Goal: Check status: Check status

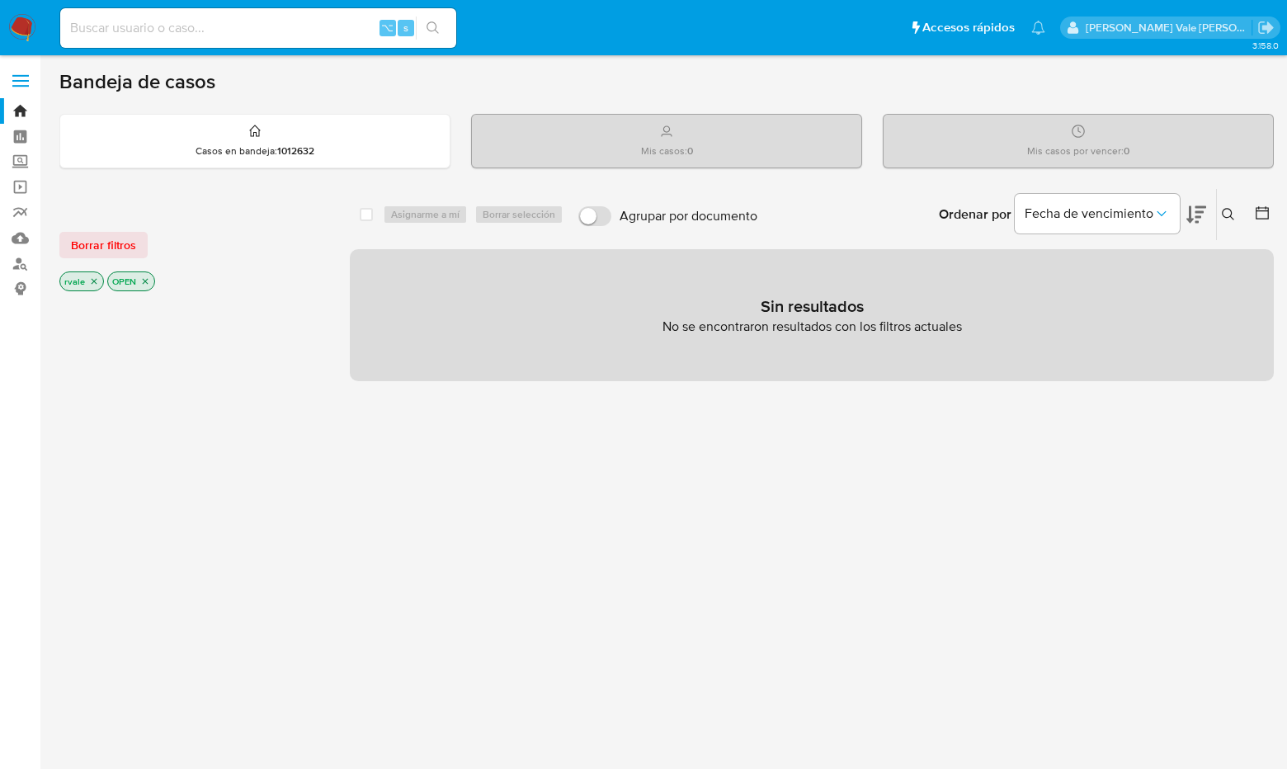
click at [203, 22] on input at bounding box center [258, 27] width 396 height 21
paste input "1374817663"
type input "1374817663"
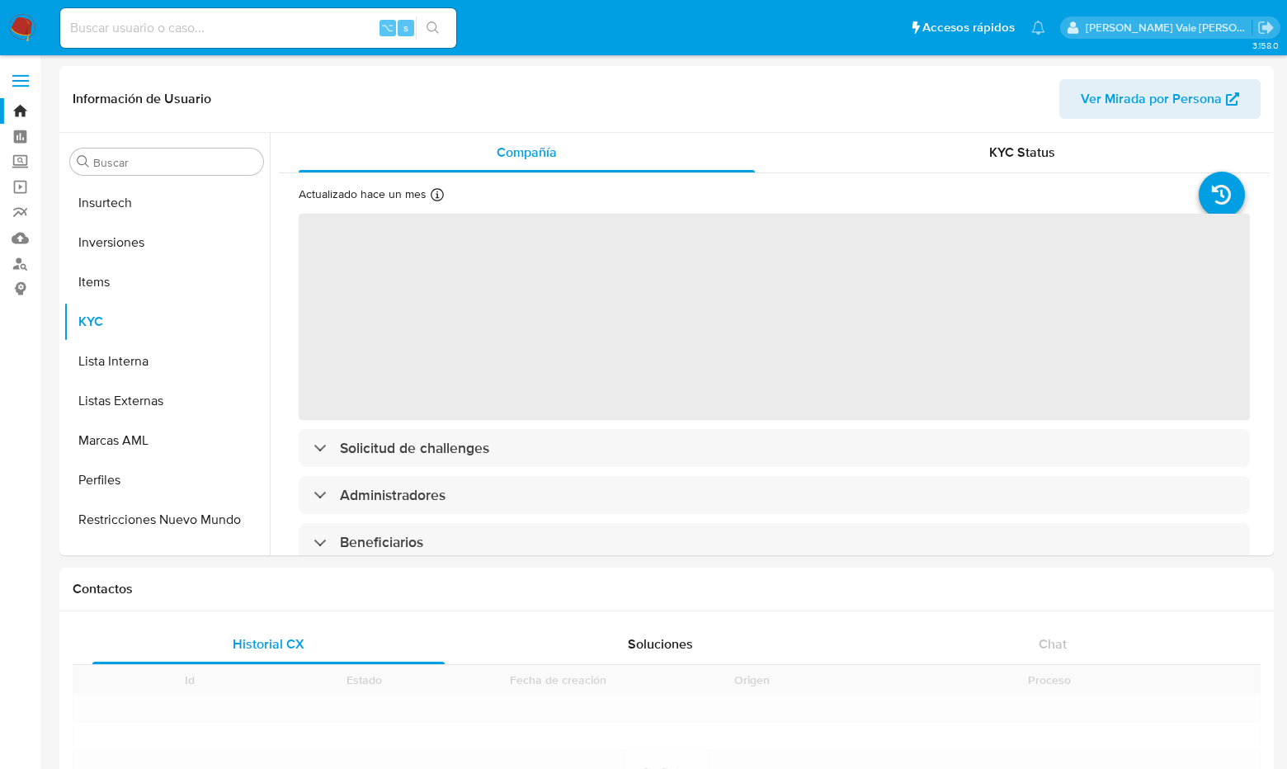
scroll to position [776, 0]
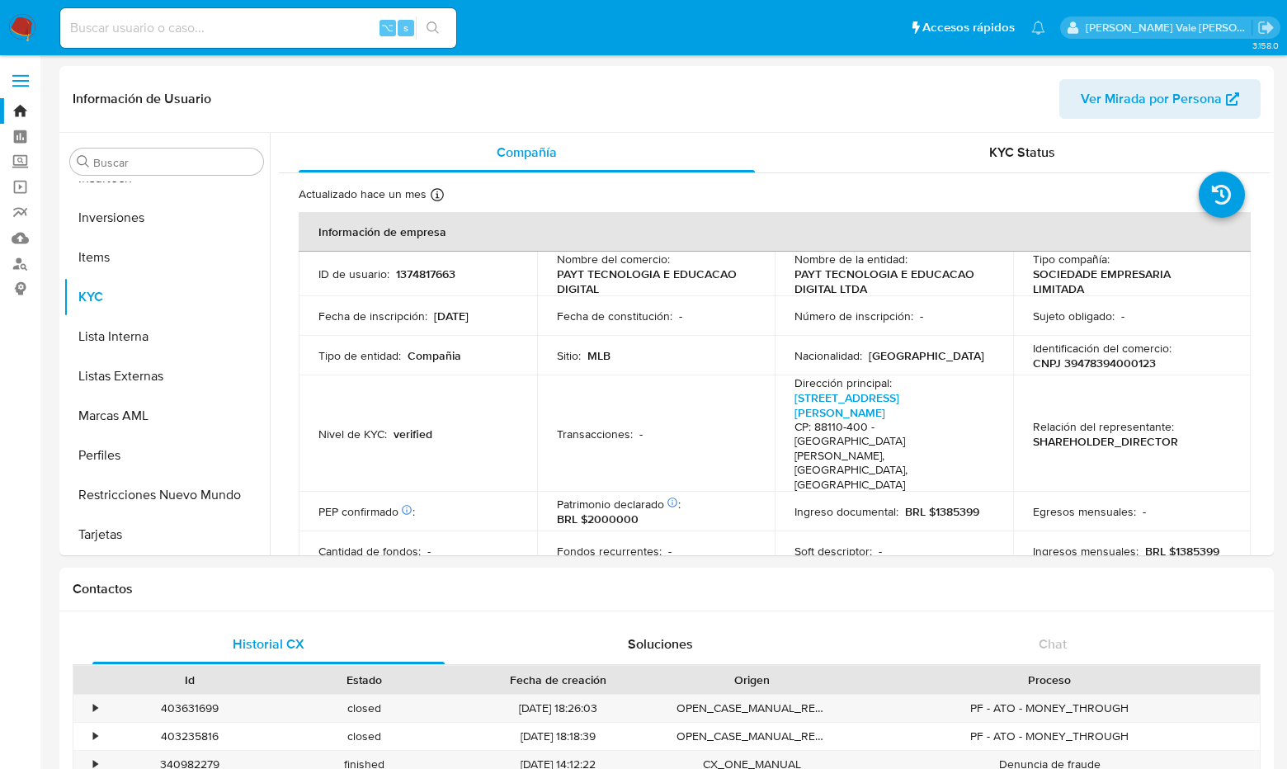
select select "10"
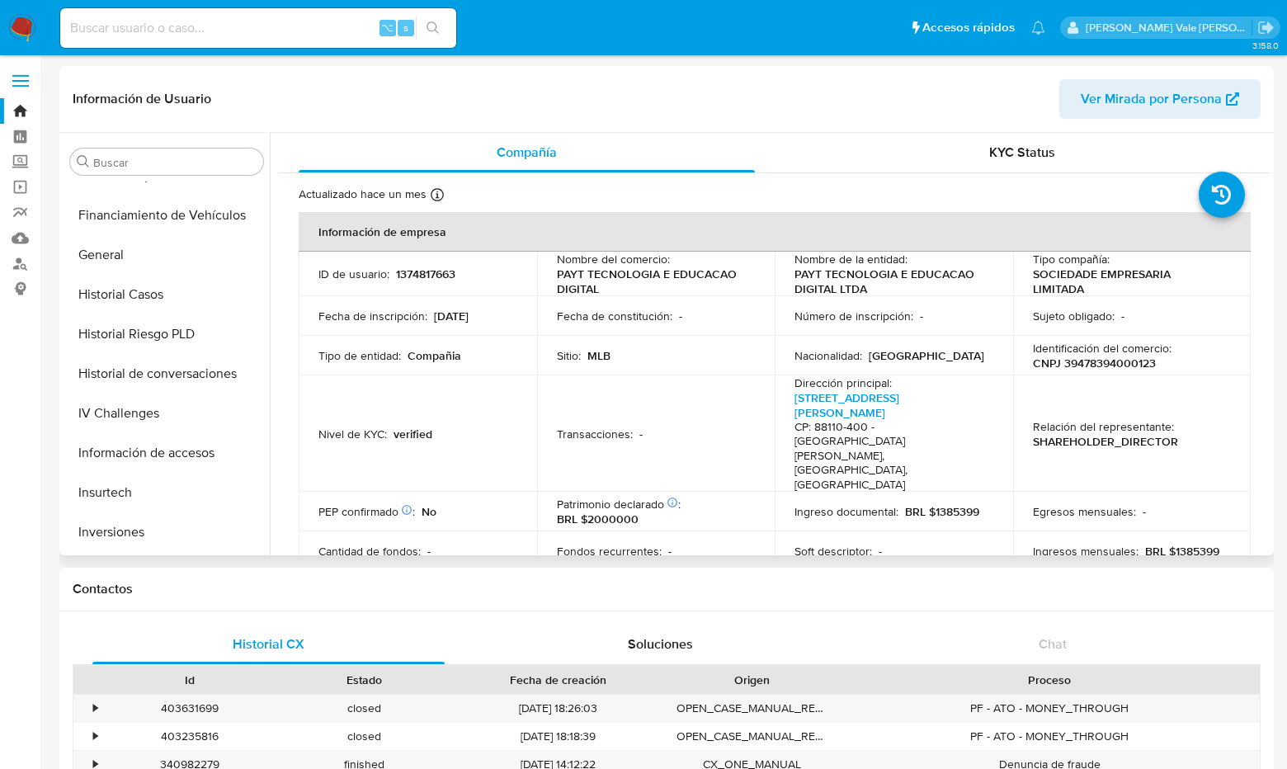
scroll to position [458, 0]
click at [146, 301] on button "Historial Casos" at bounding box center [160, 298] width 193 height 40
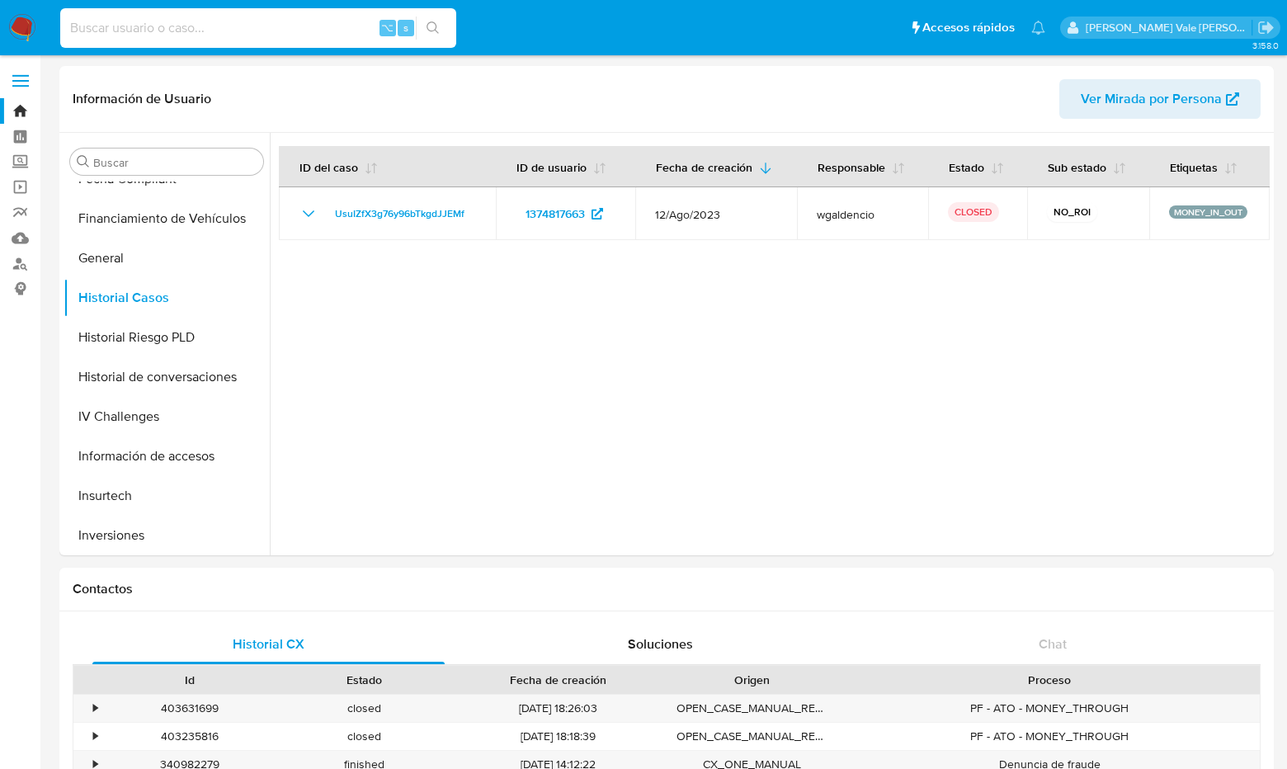
click at [165, 20] on input at bounding box center [258, 27] width 396 height 21
paste input "670546948"
type input "670546948"
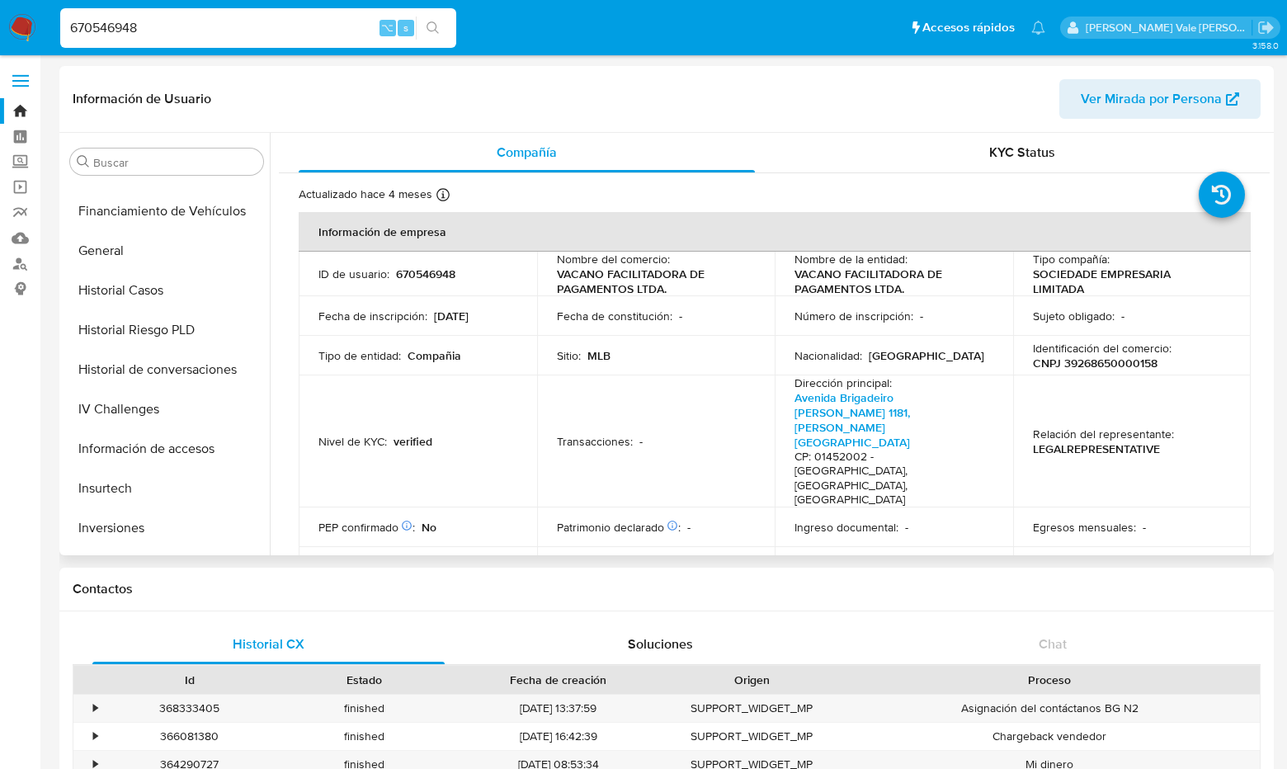
scroll to position [436, 0]
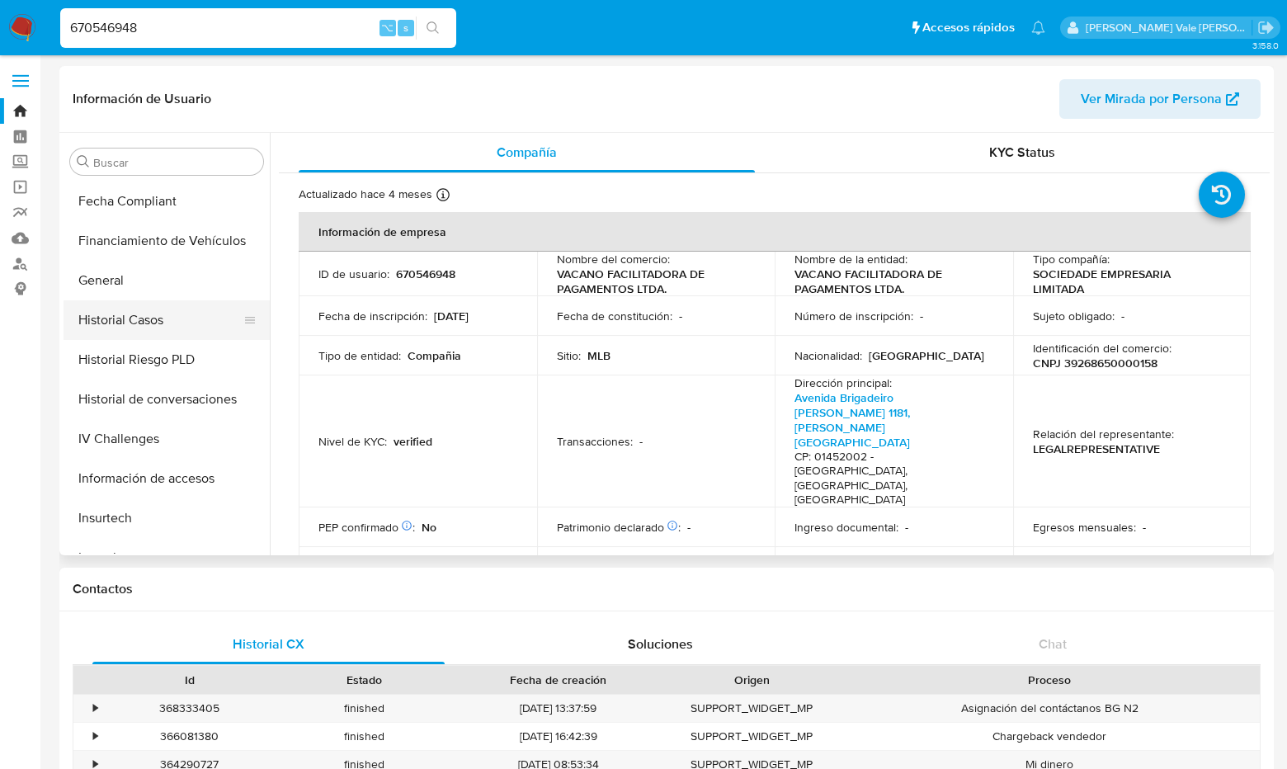
click at [124, 314] on button "Historial Casos" at bounding box center [160, 320] width 193 height 40
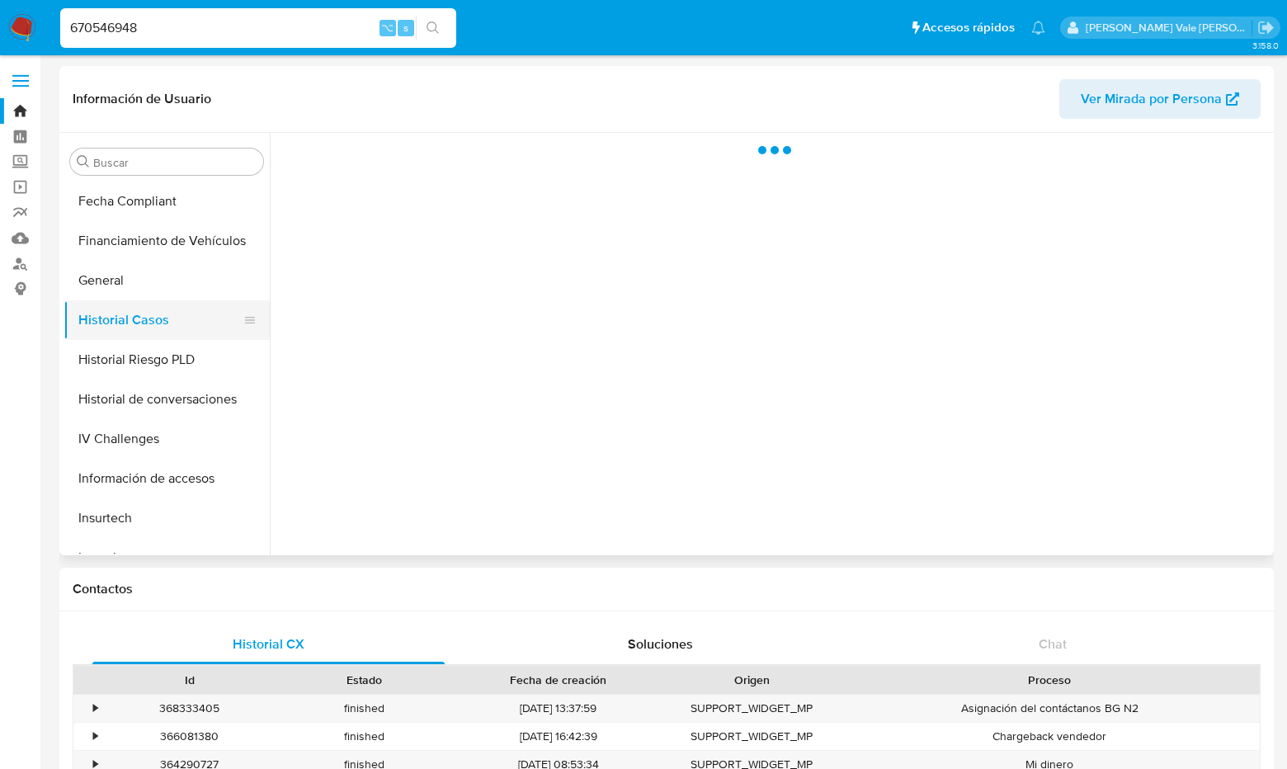
select select "10"
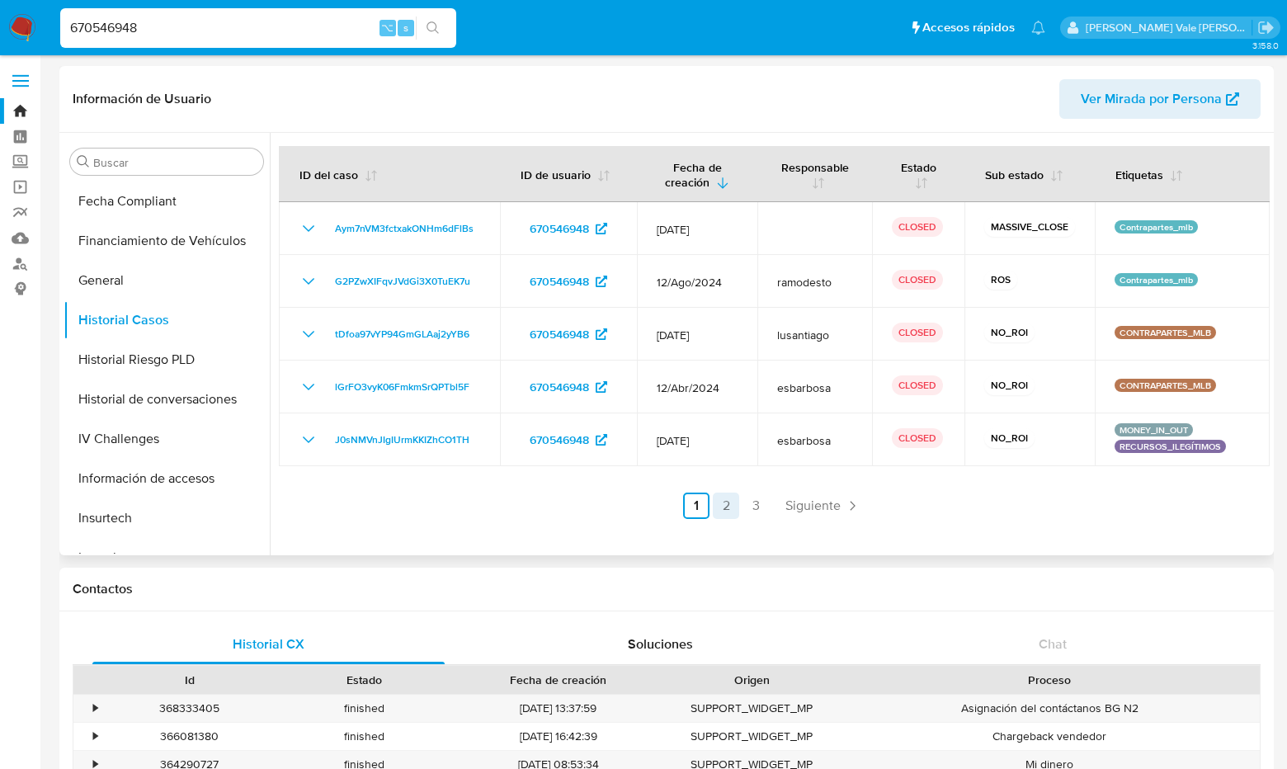
click at [729, 508] on link "2" at bounding box center [726, 506] width 26 height 26
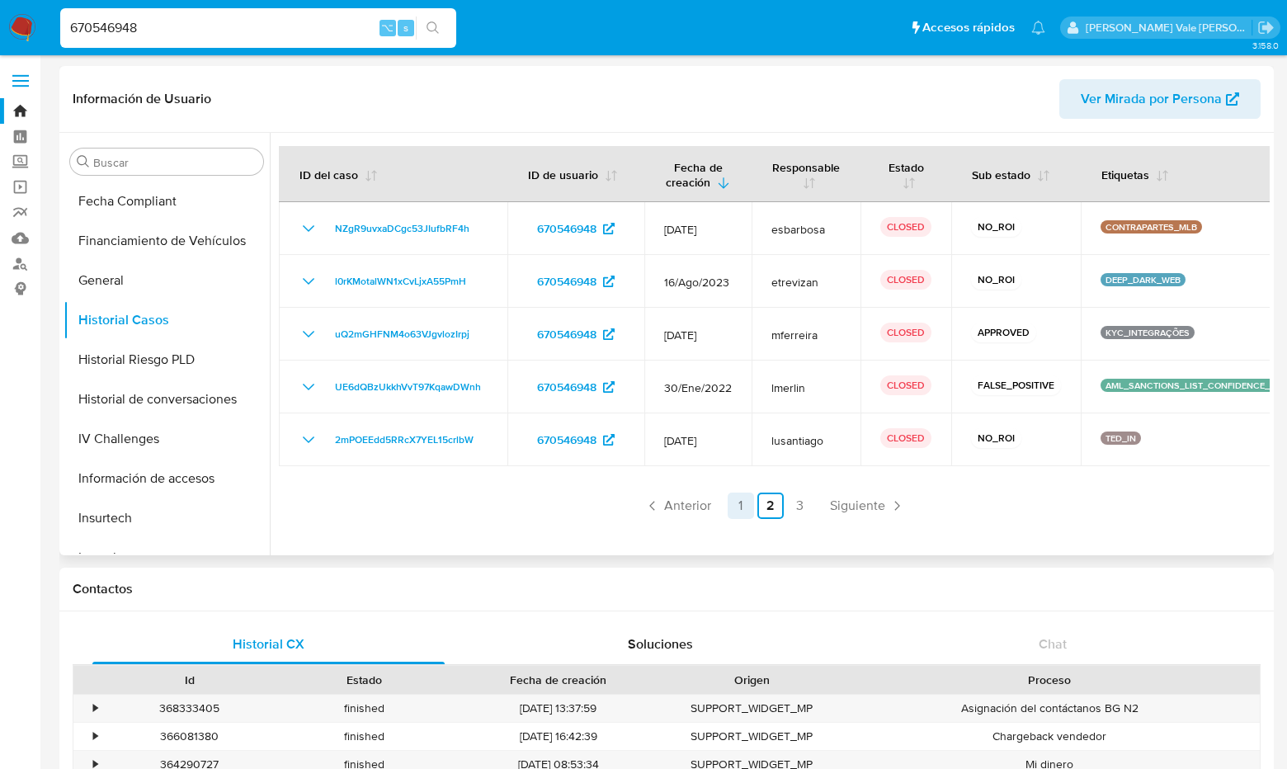
click at [739, 508] on link "1" at bounding box center [741, 506] width 26 height 26
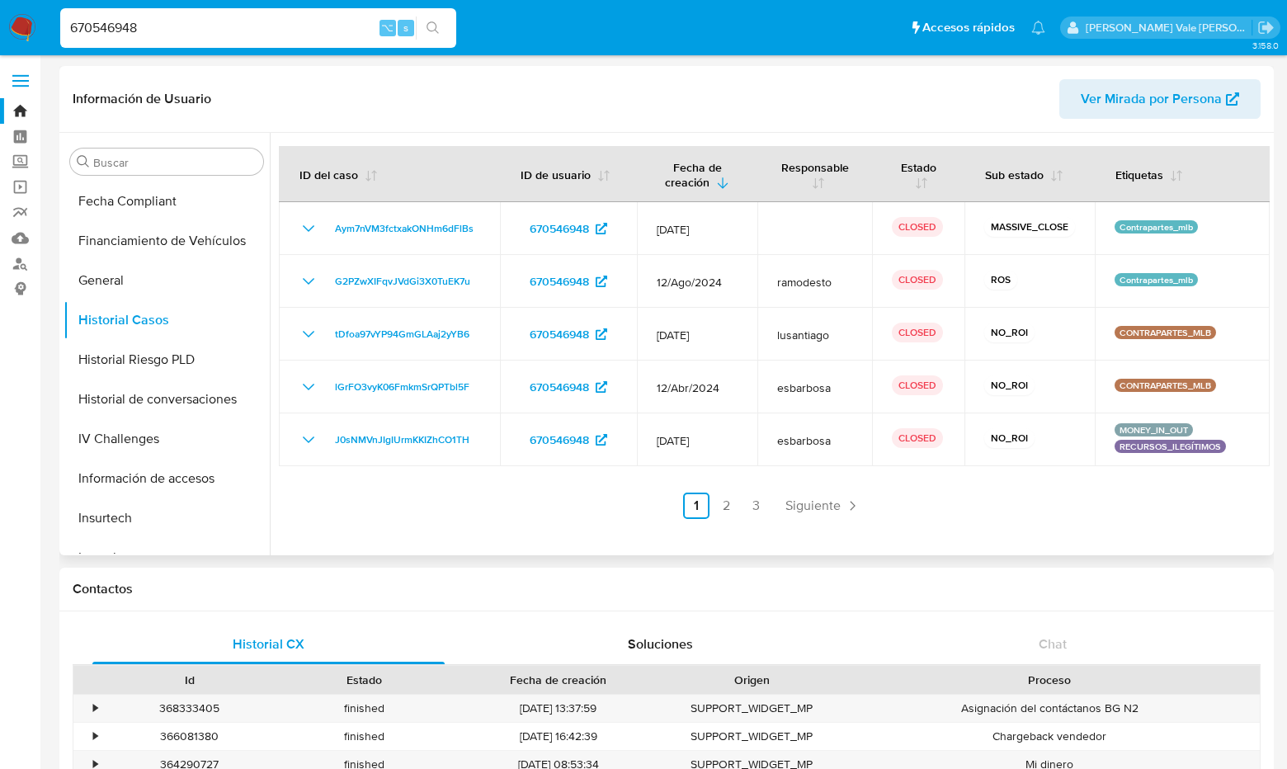
drag, startPoint x: 172, startPoint y: 21, endPoint x: 44, endPoint y: 17, distance: 128.8
click at [44, 17] on nav "Pausado Ver notificaciones 670546948 ⌥ s Accesos rápidos Presiona las siguiente…" at bounding box center [643, 27] width 1287 height 55
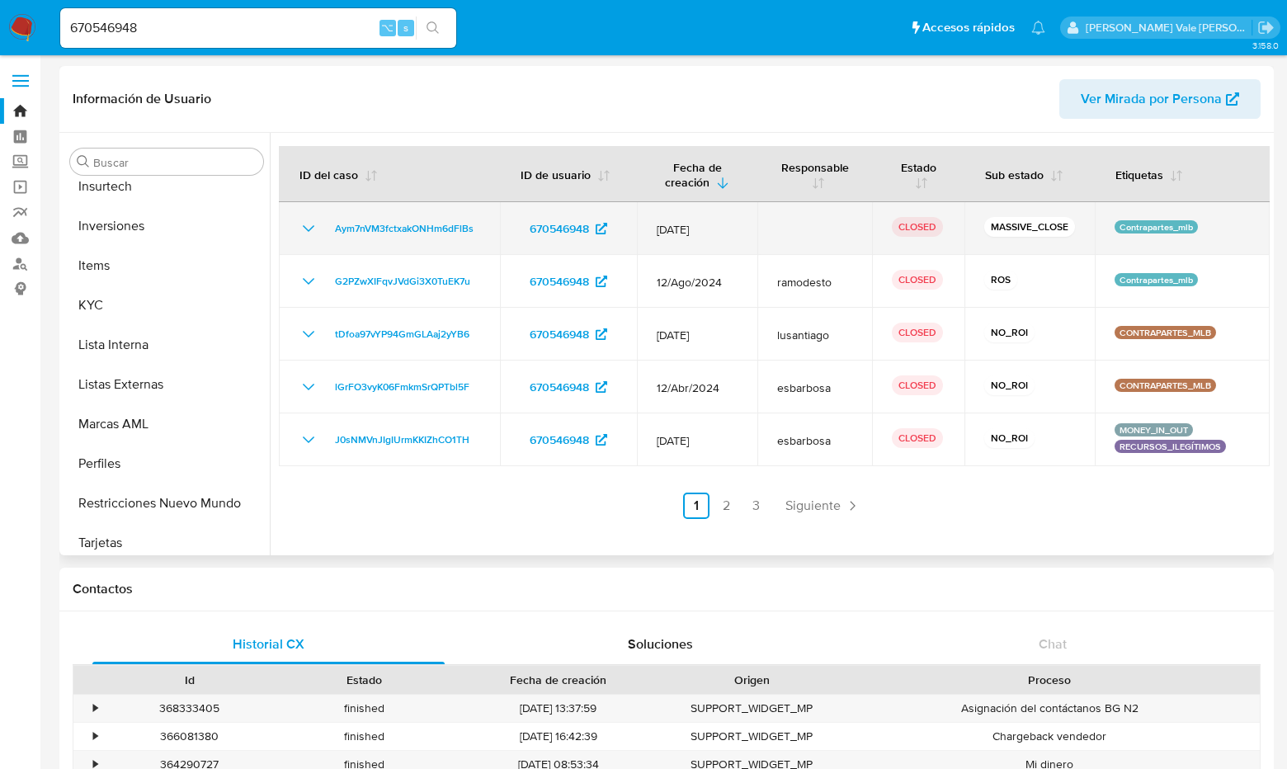
scroll to position [752, 0]
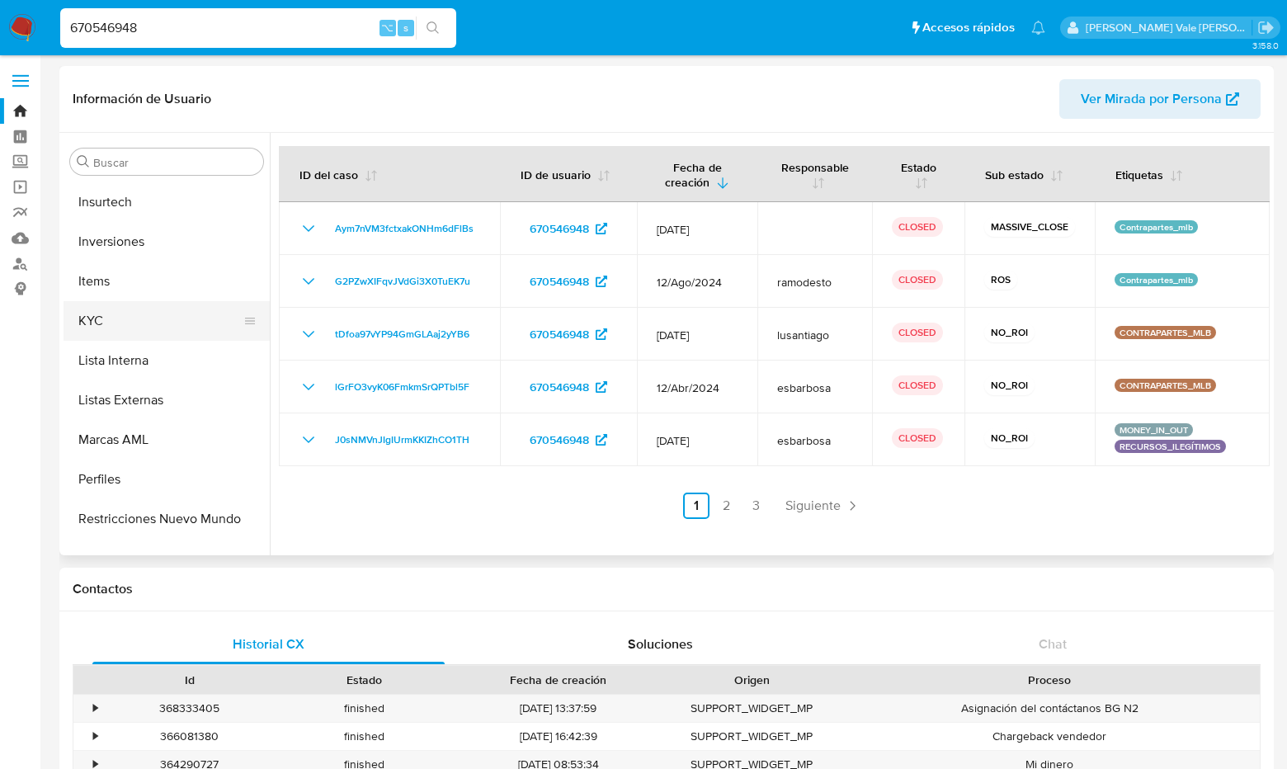
click at [96, 315] on button "KYC" at bounding box center [160, 321] width 193 height 40
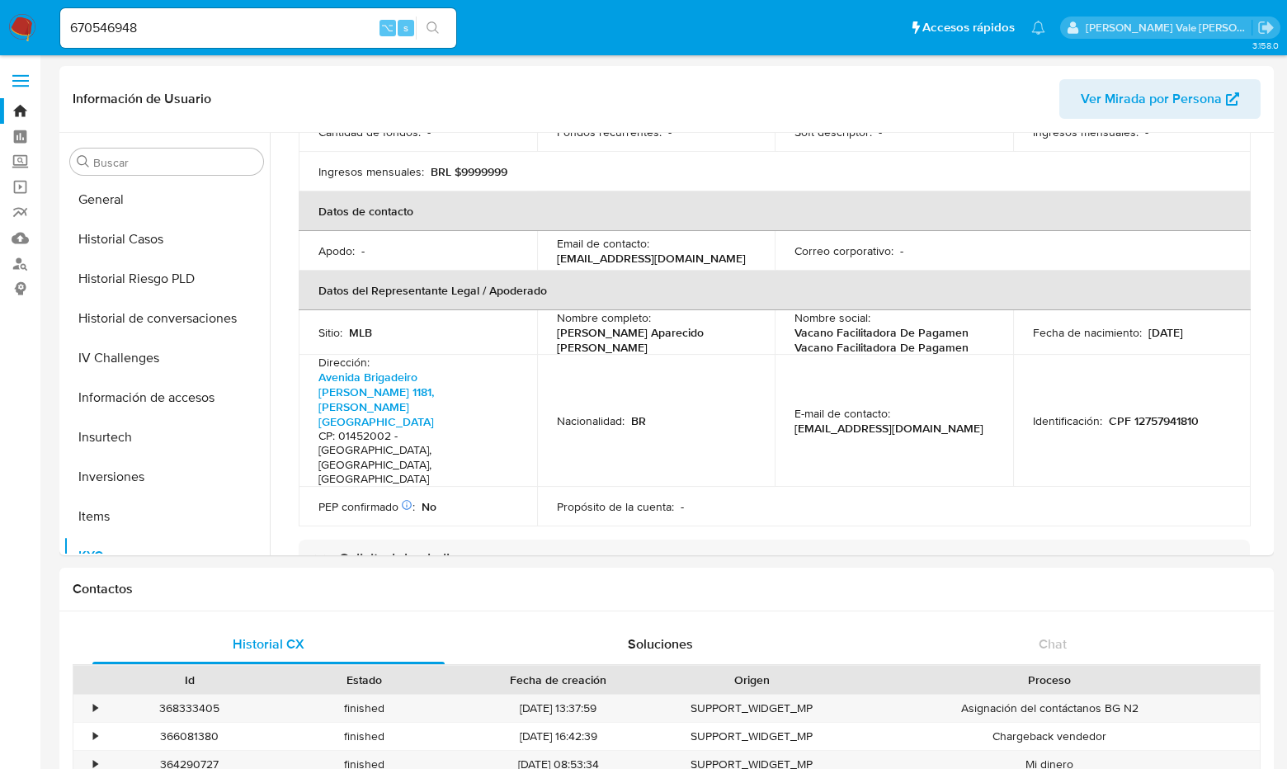
scroll to position [511, 0]
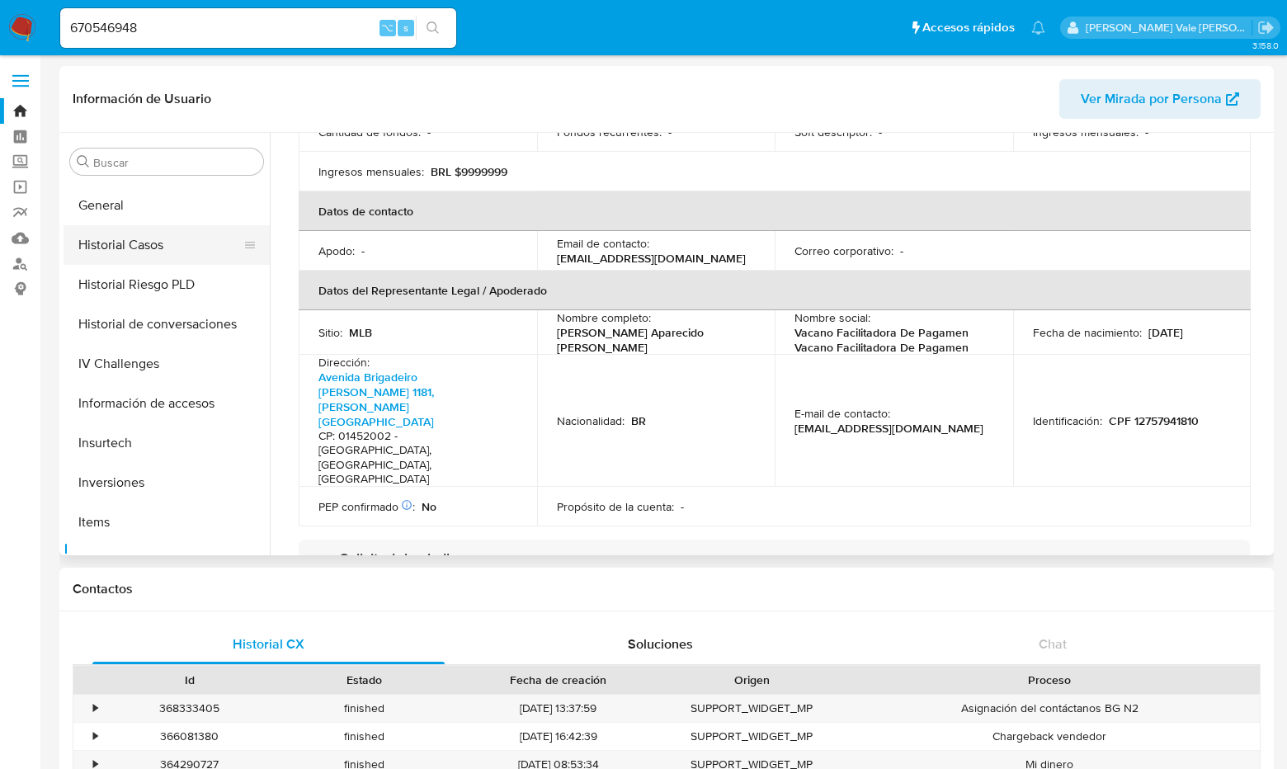
click at [131, 246] on button "Historial Casos" at bounding box center [160, 245] width 193 height 40
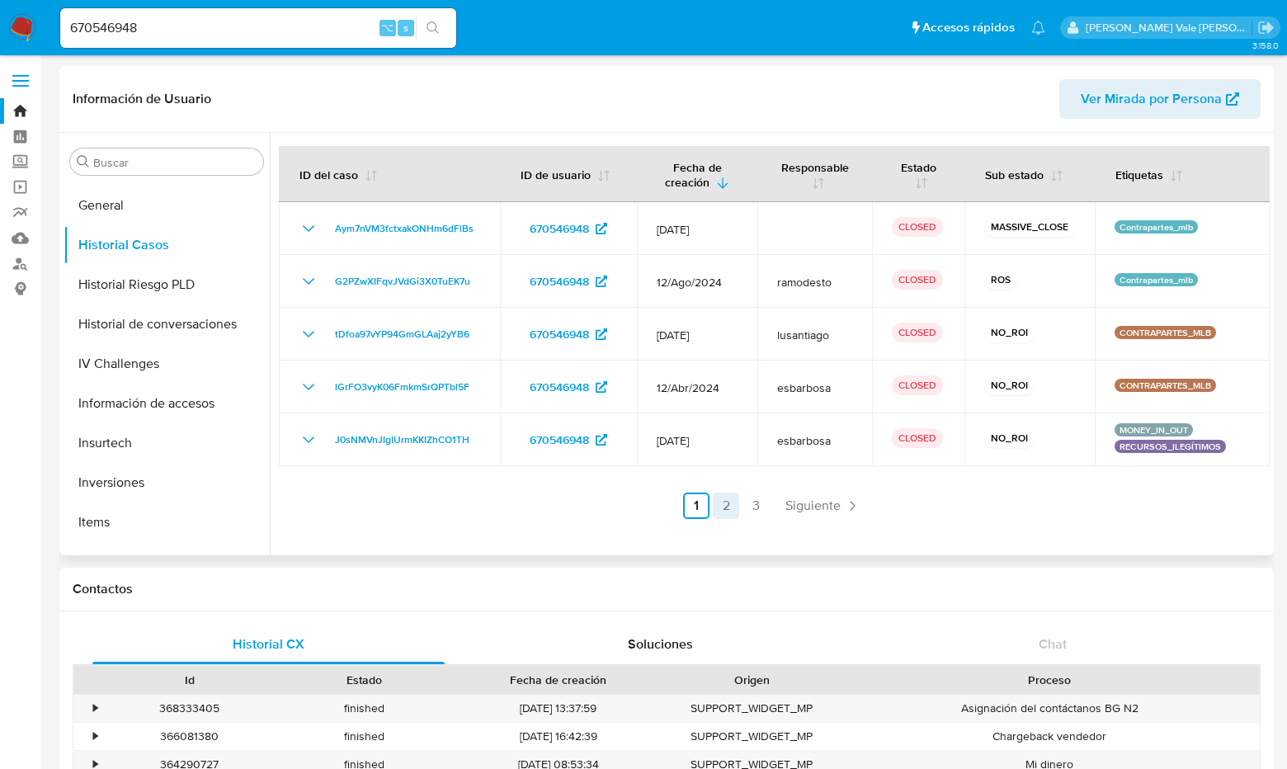
click at [728, 508] on link "2" at bounding box center [726, 506] width 26 height 26
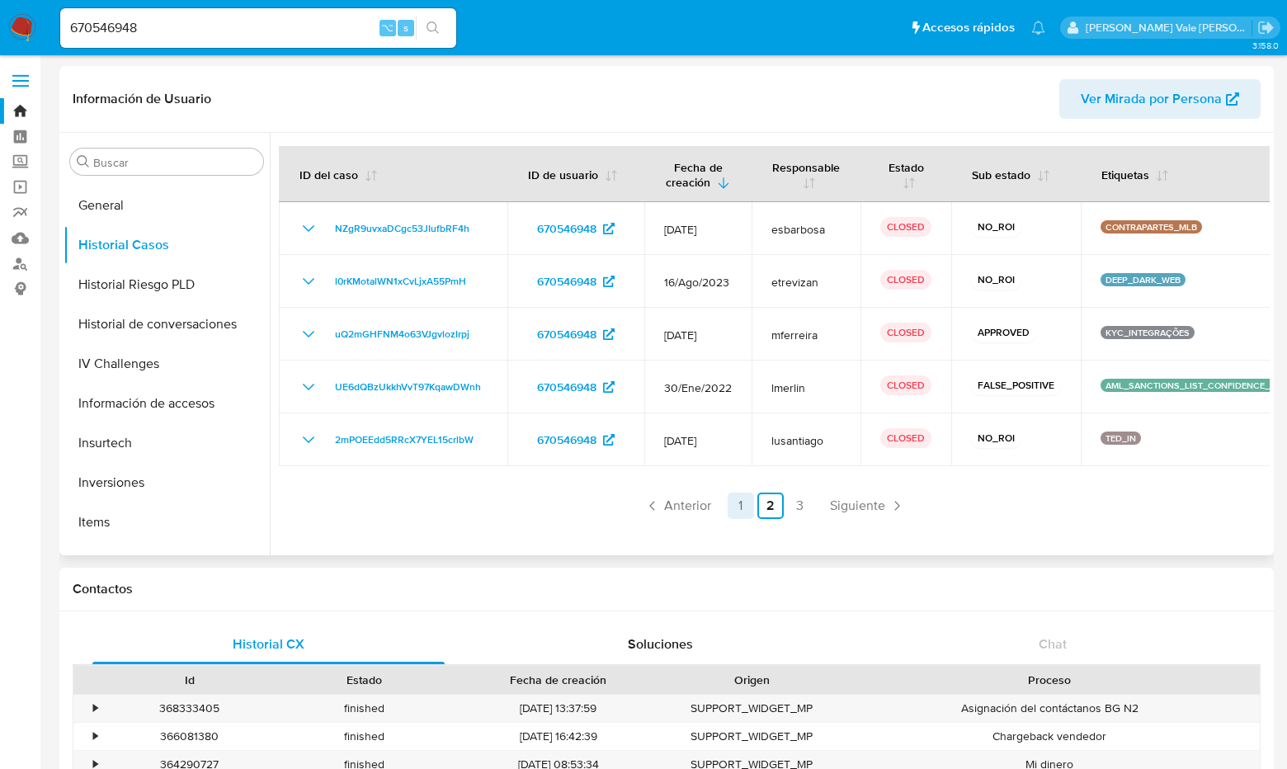
click at [741, 504] on link "1" at bounding box center [741, 506] width 26 height 26
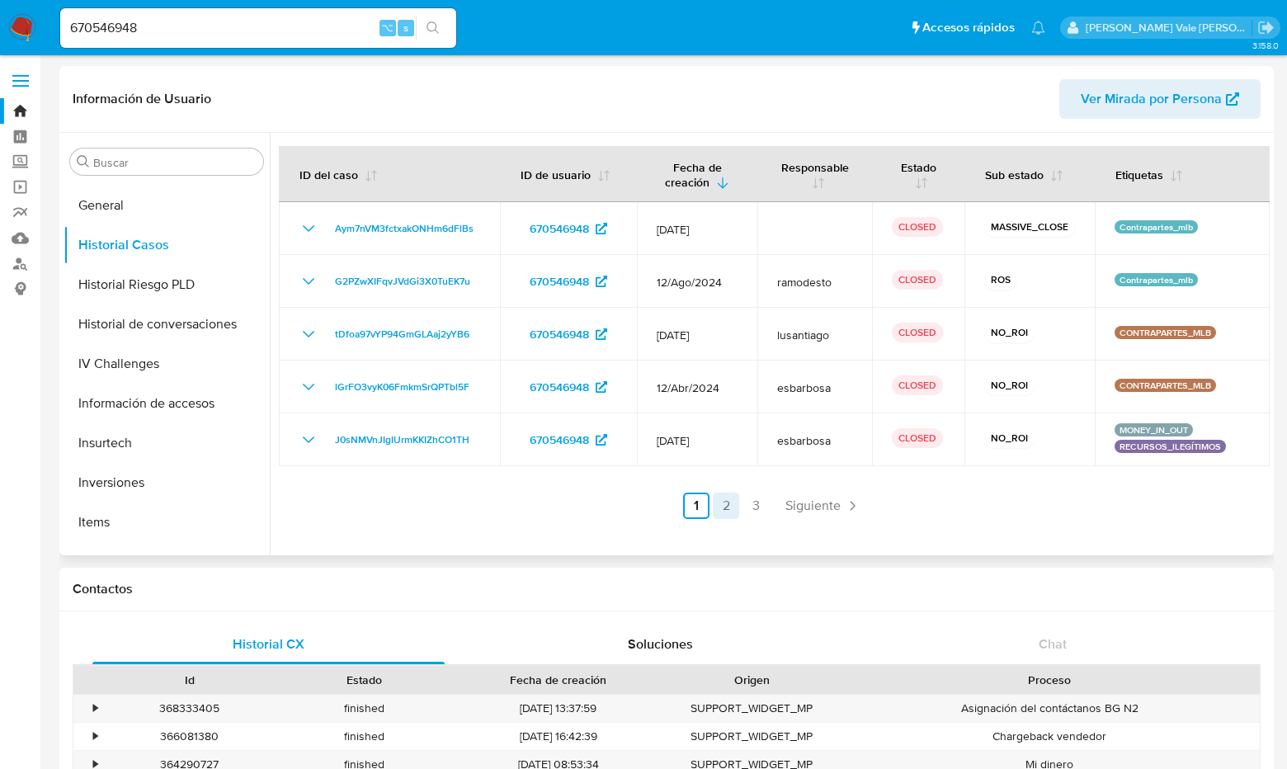
click at [722, 508] on link "2" at bounding box center [726, 506] width 26 height 26
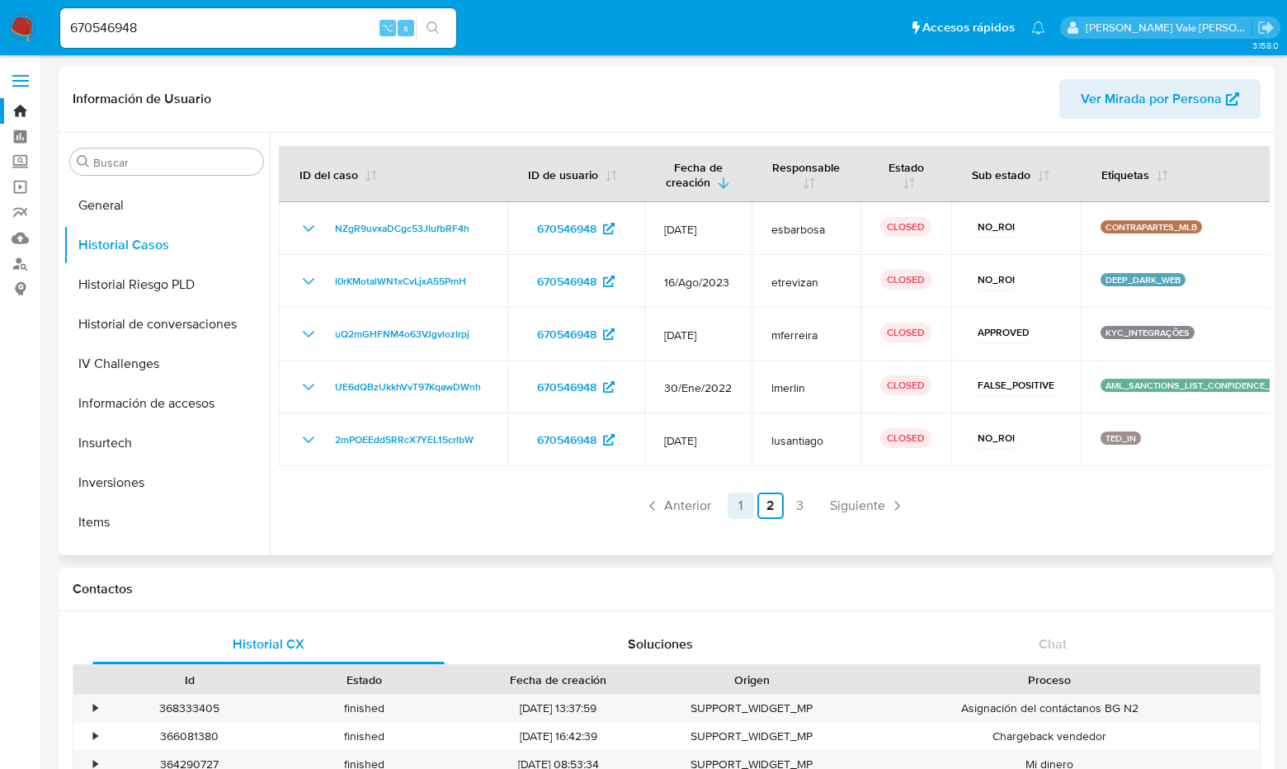
click at [737, 508] on link "1" at bounding box center [741, 506] width 26 height 26
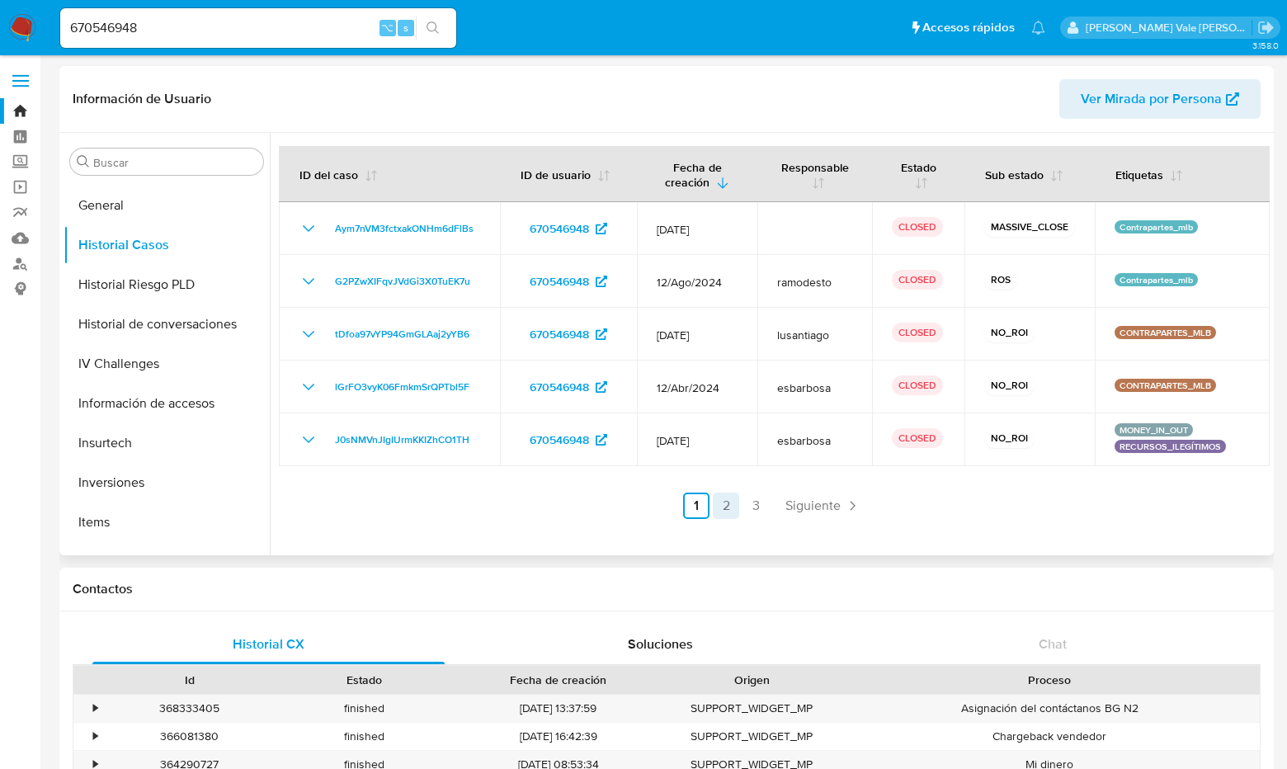
click at [725, 505] on link "2" at bounding box center [726, 506] width 26 height 26
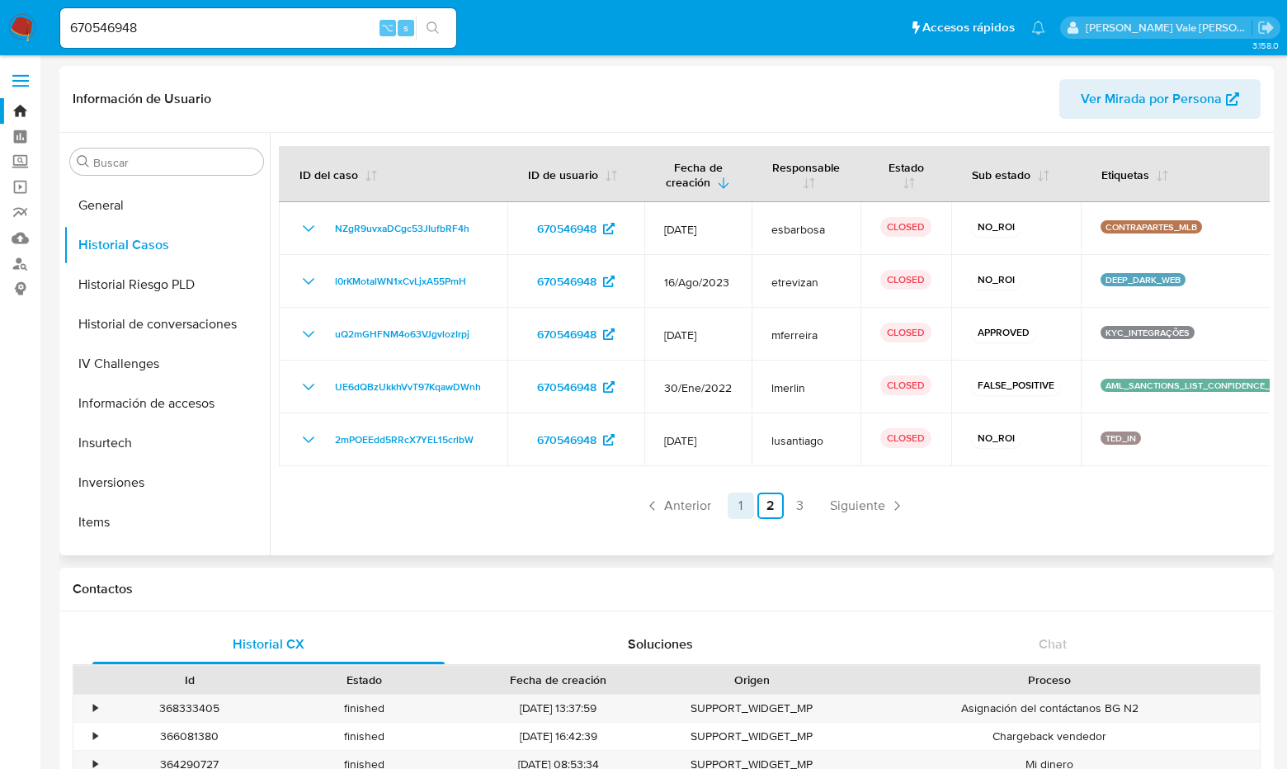
click at [741, 505] on link "1" at bounding box center [741, 506] width 26 height 26
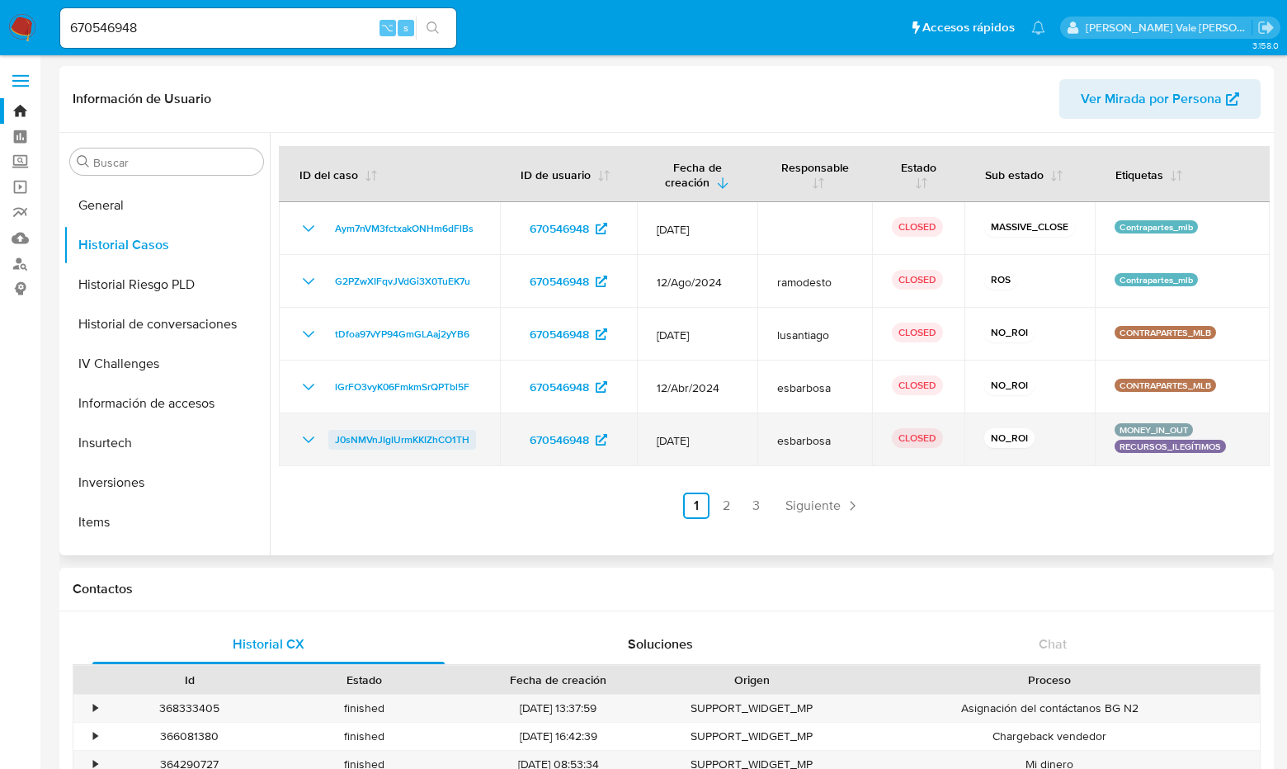
click at [378, 435] on span "J0sNMVnJIgIUrmKKIZhCO1TH" at bounding box center [402, 440] width 135 height 20
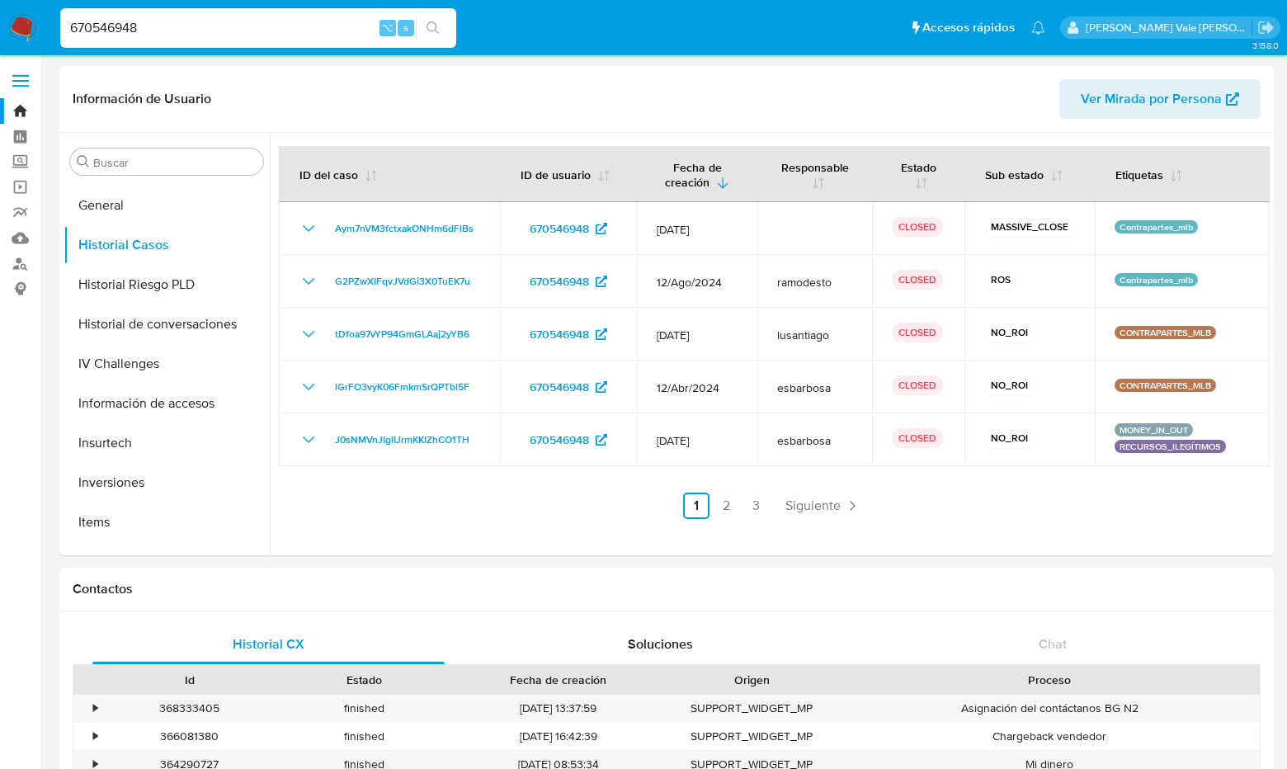
drag, startPoint x: 157, startPoint y: 25, endPoint x: 47, endPoint y: 25, distance: 109.8
click at [47, 25] on nav "Pausado Ver notificaciones 670546948 ⌥ s Accesos rápidos Presiona las siguiente…" at bounding box center [643, 27] width 1287 height 55
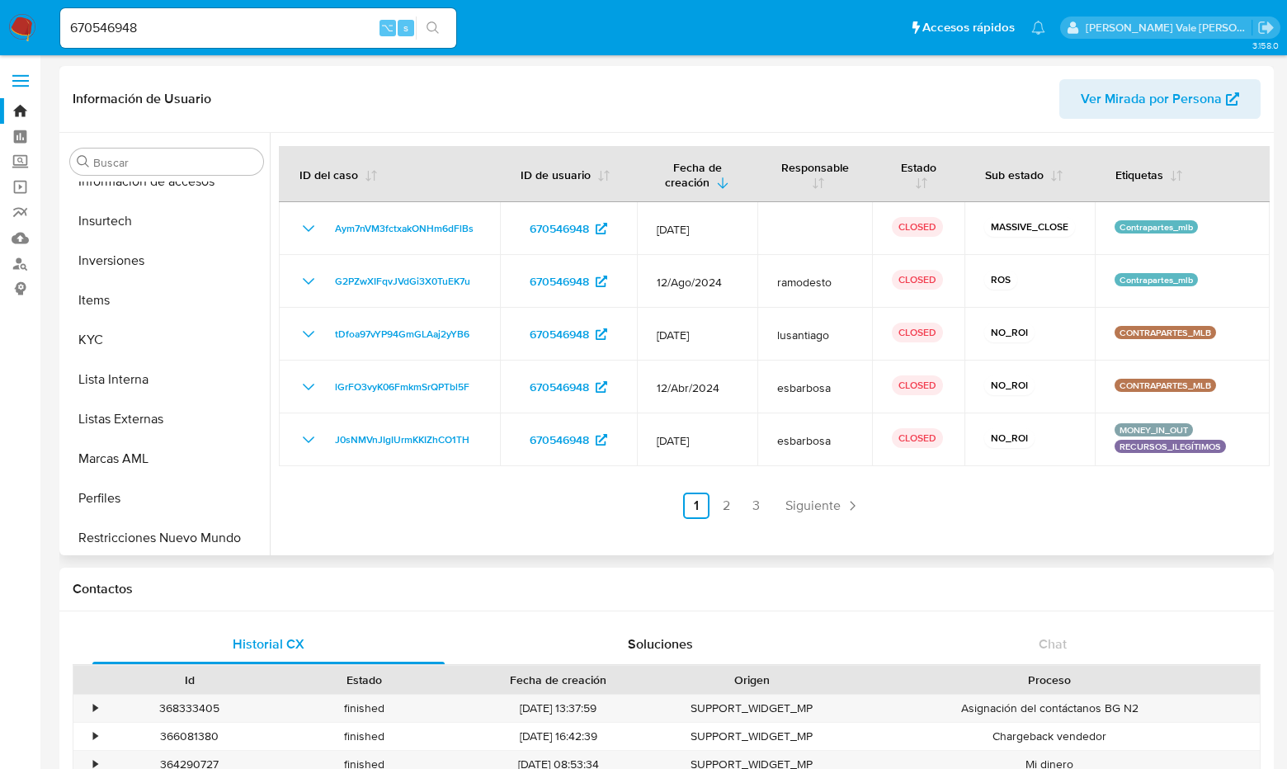
scroll to position [744, 0]
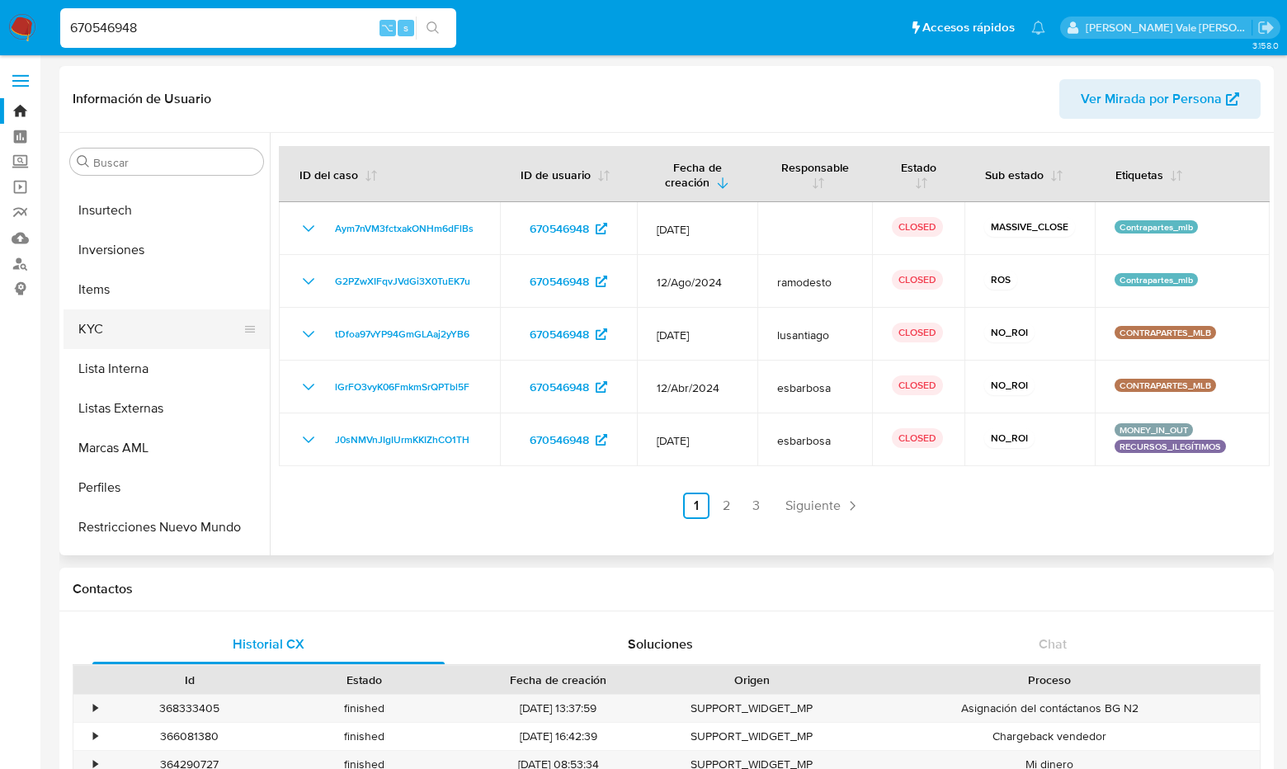
click at [95, 332] on button "KYC" at bounding box center [160, 329] width 193 height 40
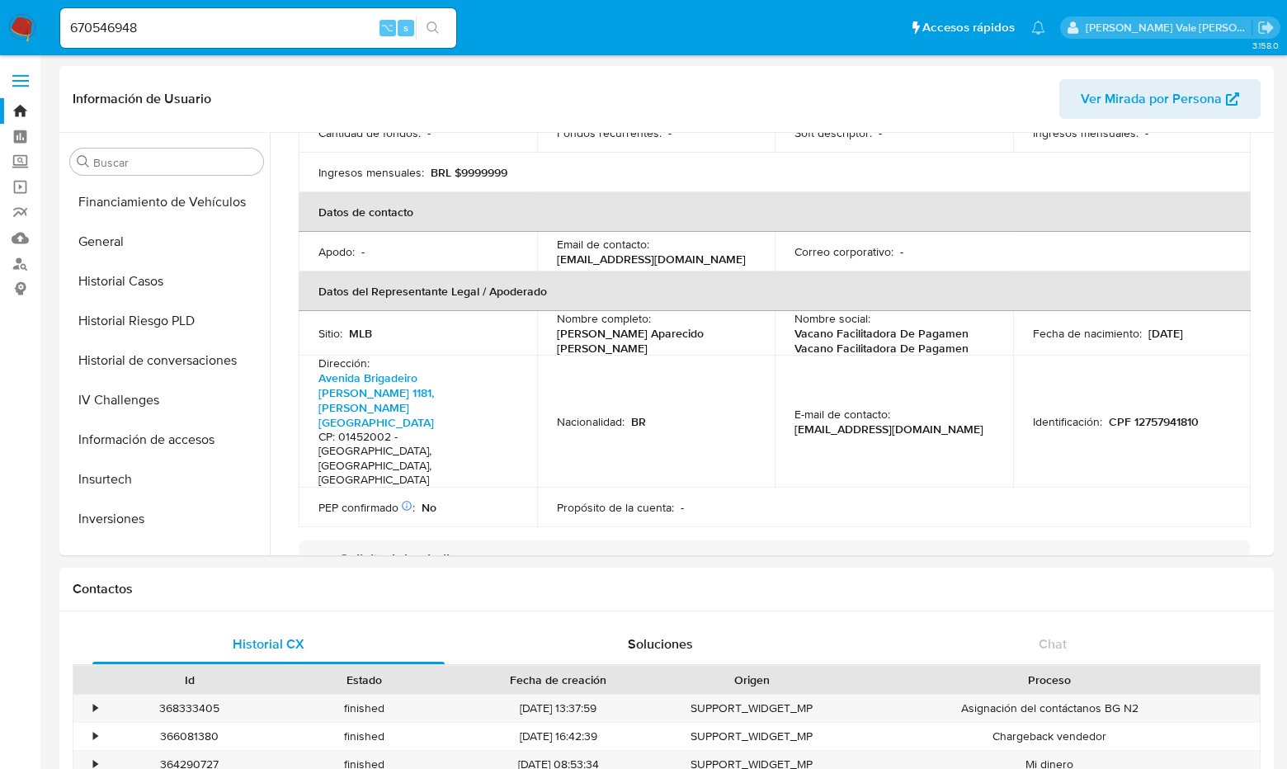
scroll to position [465, 0]
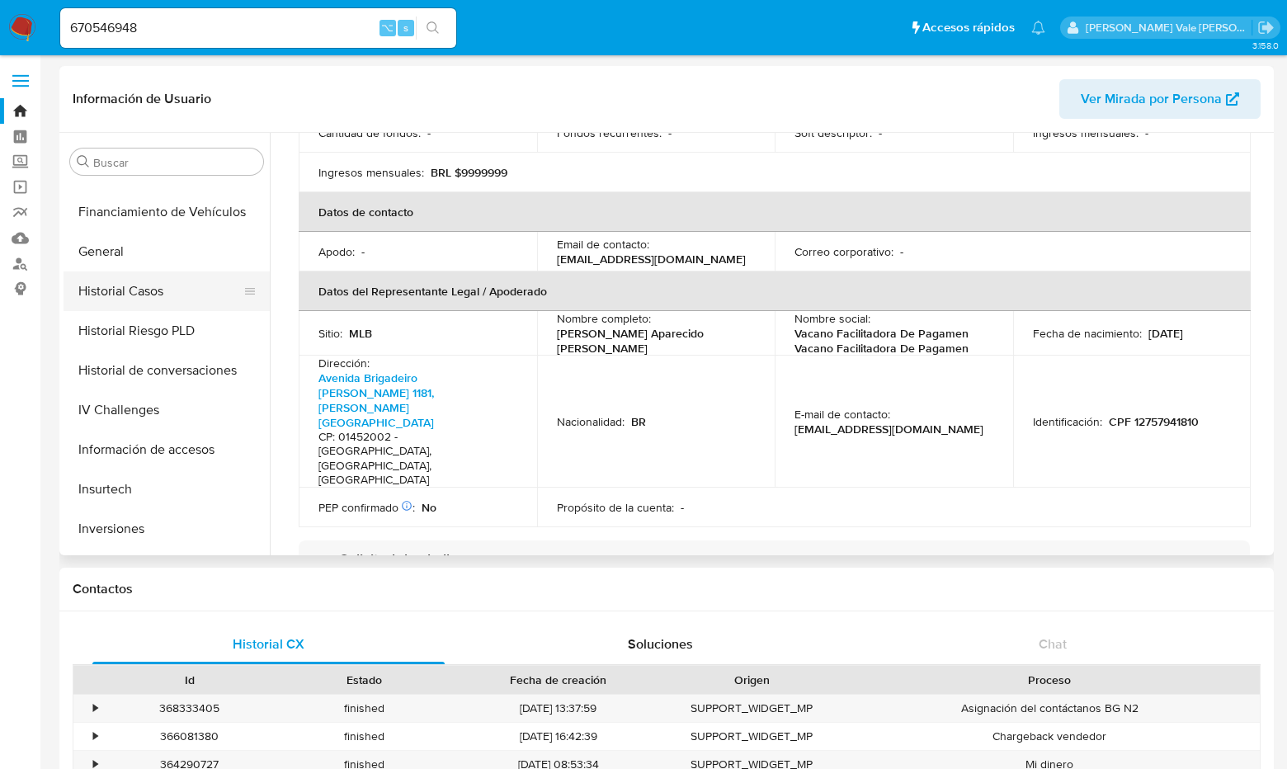
click at [151, 292] on button "Historial Casos" at bounding box center [160, 291] width 193 height 40
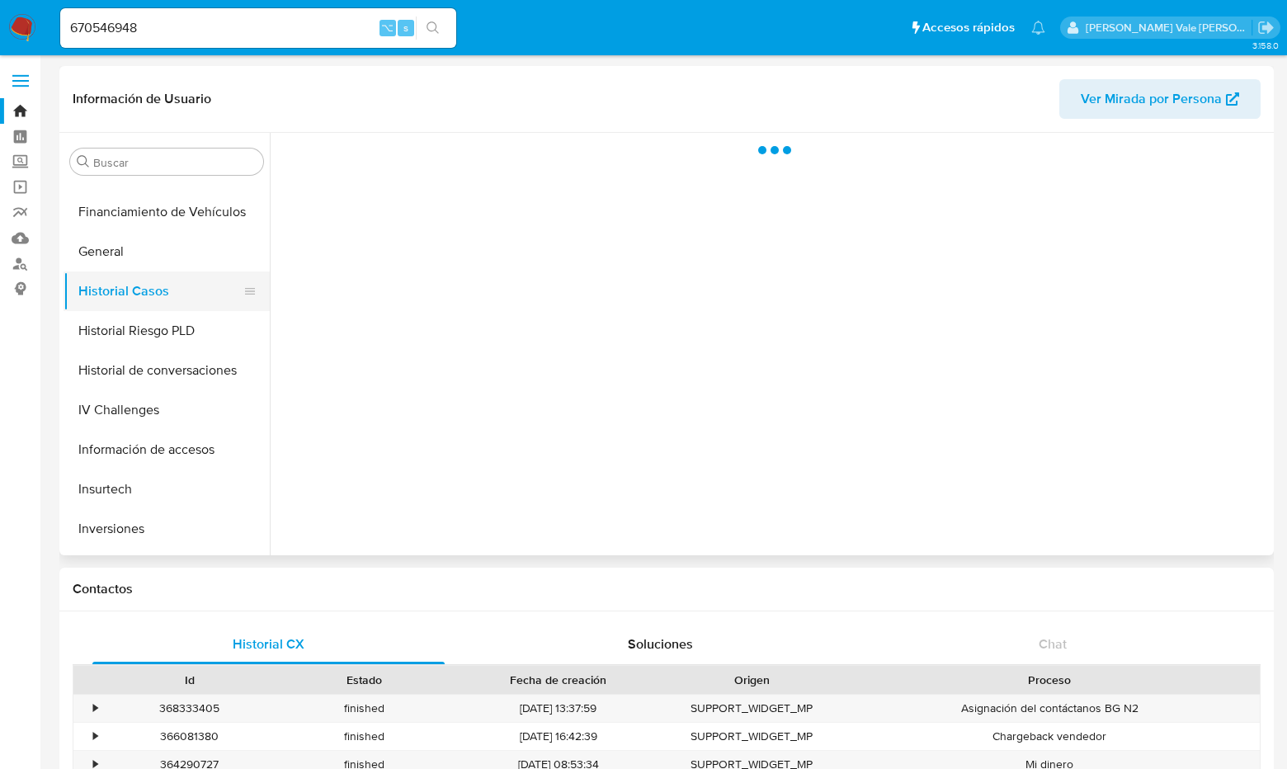
click at [151, 292] on button "Historial Casos" at bounding box center [160, 291] width 193 height 40
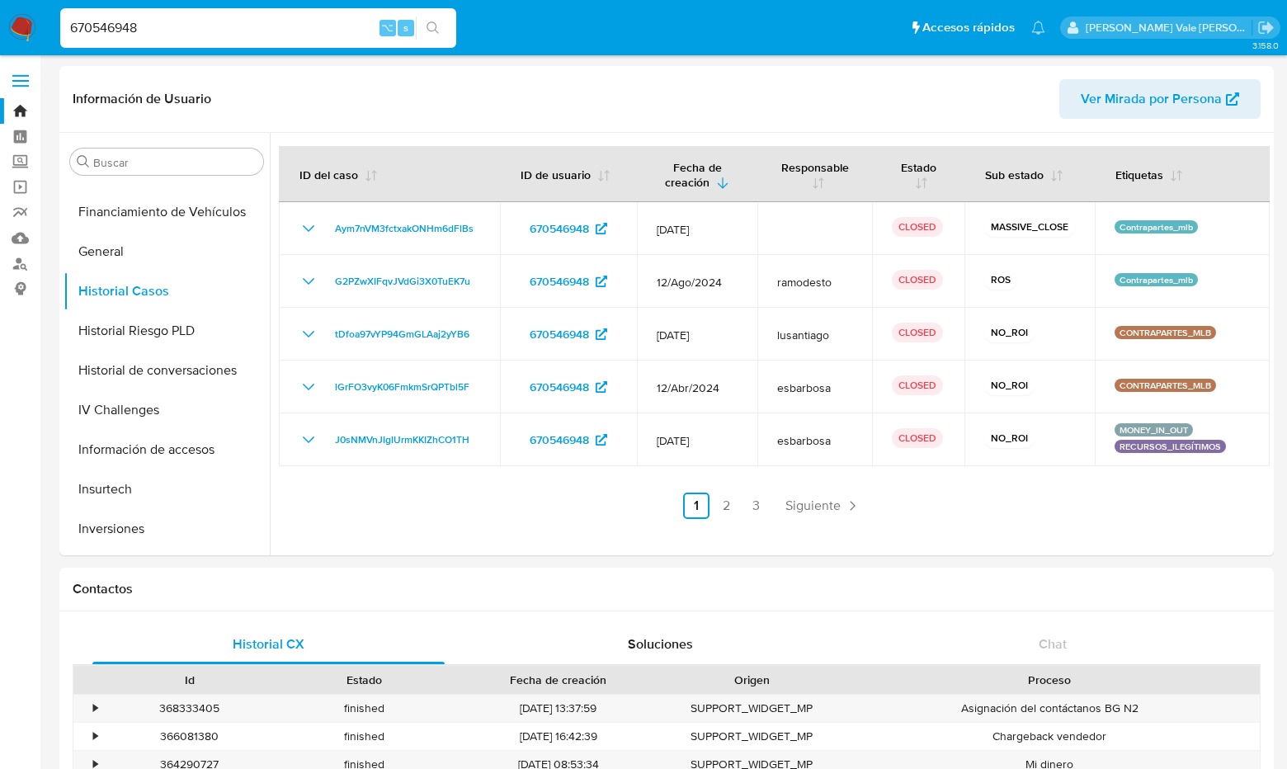
drag, startPoint x: 147, startPoint y: 26, endPoint x: 7, endPoint y: 26, distance: 139.5
click at [7, 26] on nav "Pausado Ver notificaciones 670546948 ⌥ s Accesos rápidos Presiona las siguiente…" at bounding box center [643, 27] width 1287 height 55
paste input "750804261"
type input "750804261"
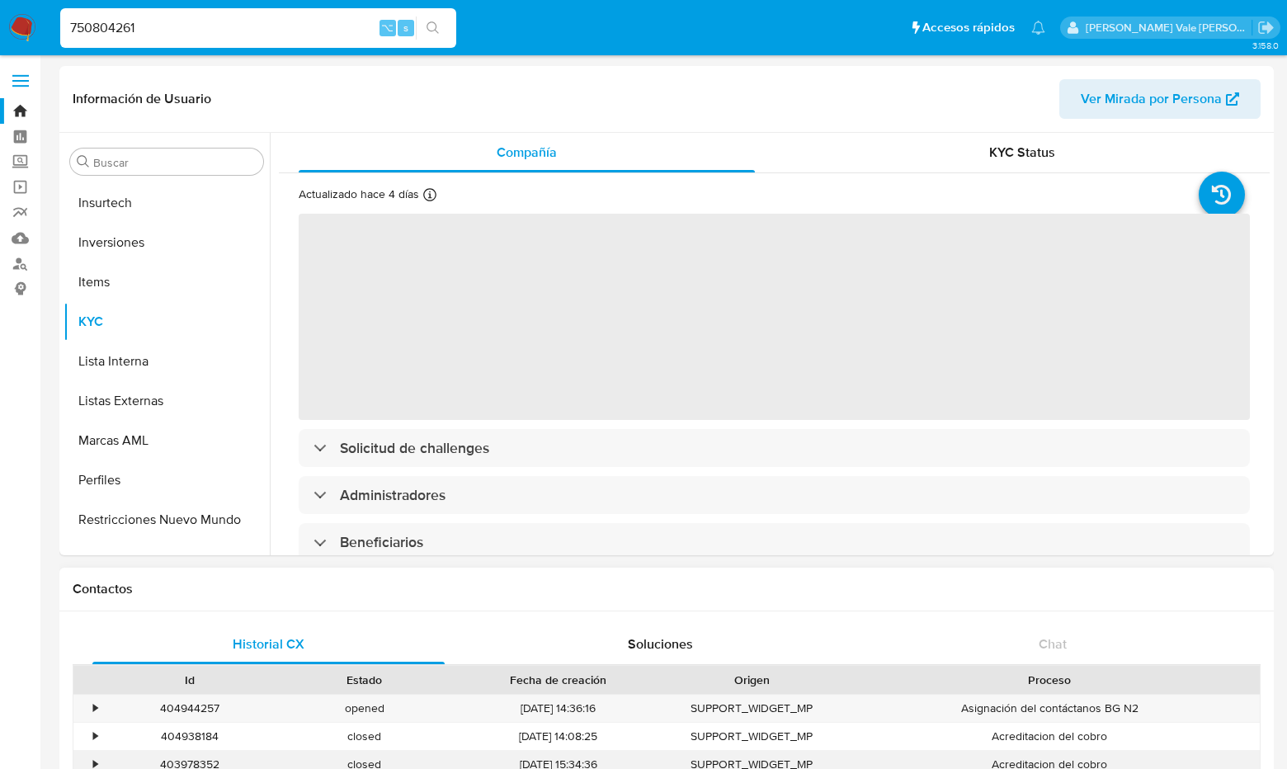
scroll to position [776, 0]
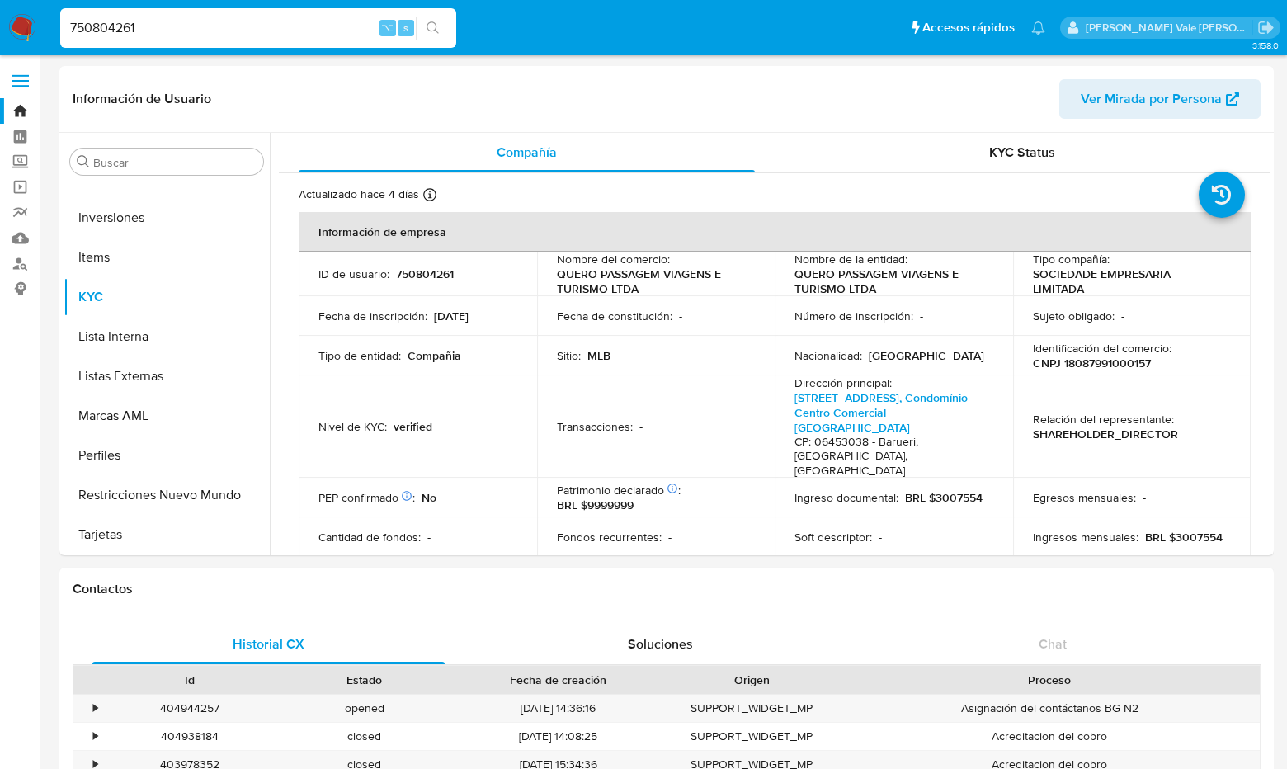
select select "10"
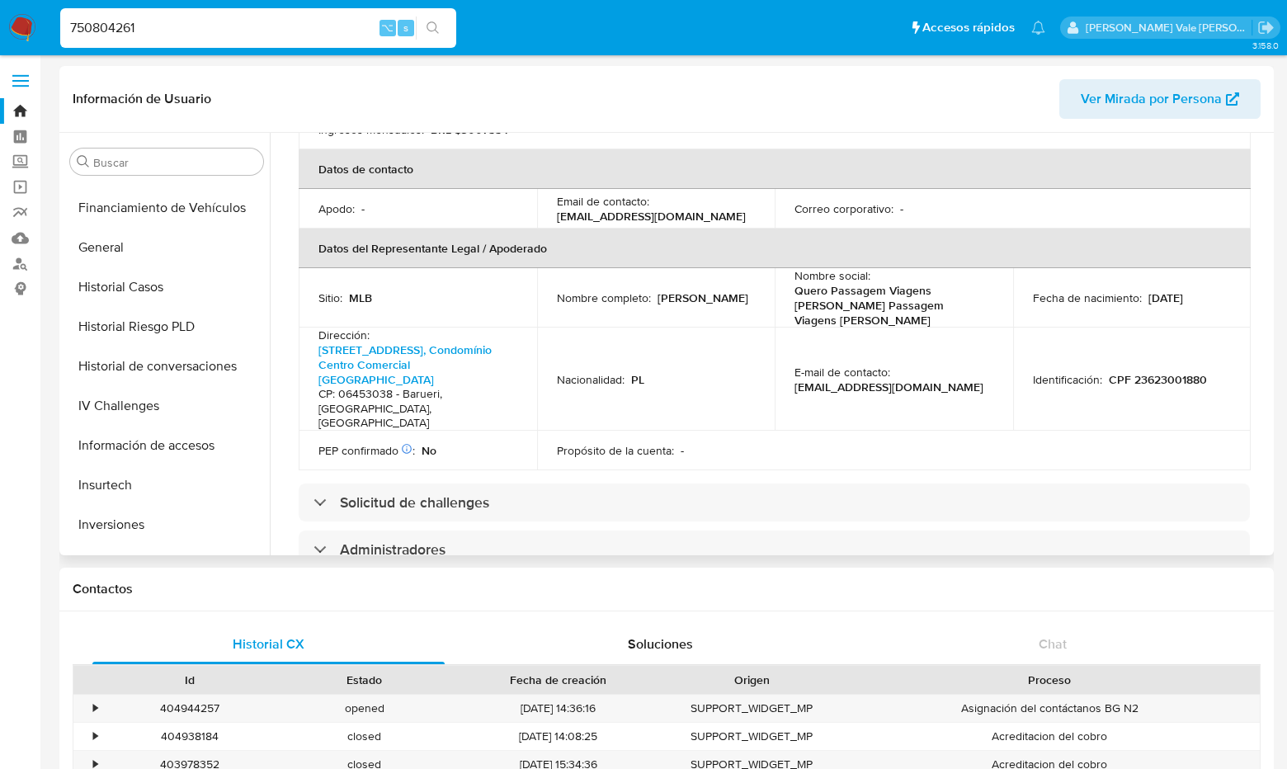
scroll to position [466, 0]
click at [149, 286] on button "Historial Casos" at bounding box center [160, 290] width 193 height 40
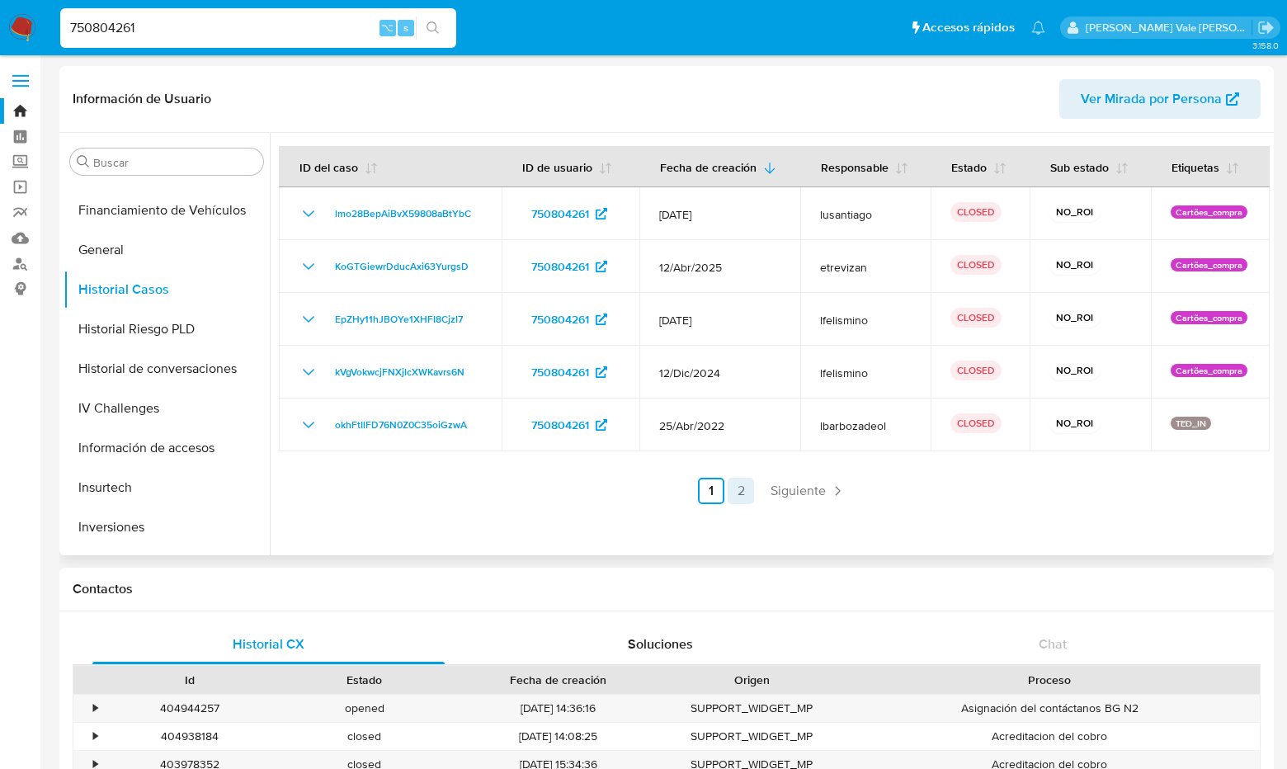
click at [729, 485] on link "2" at bounding box center [741, 491] width 26 height 26
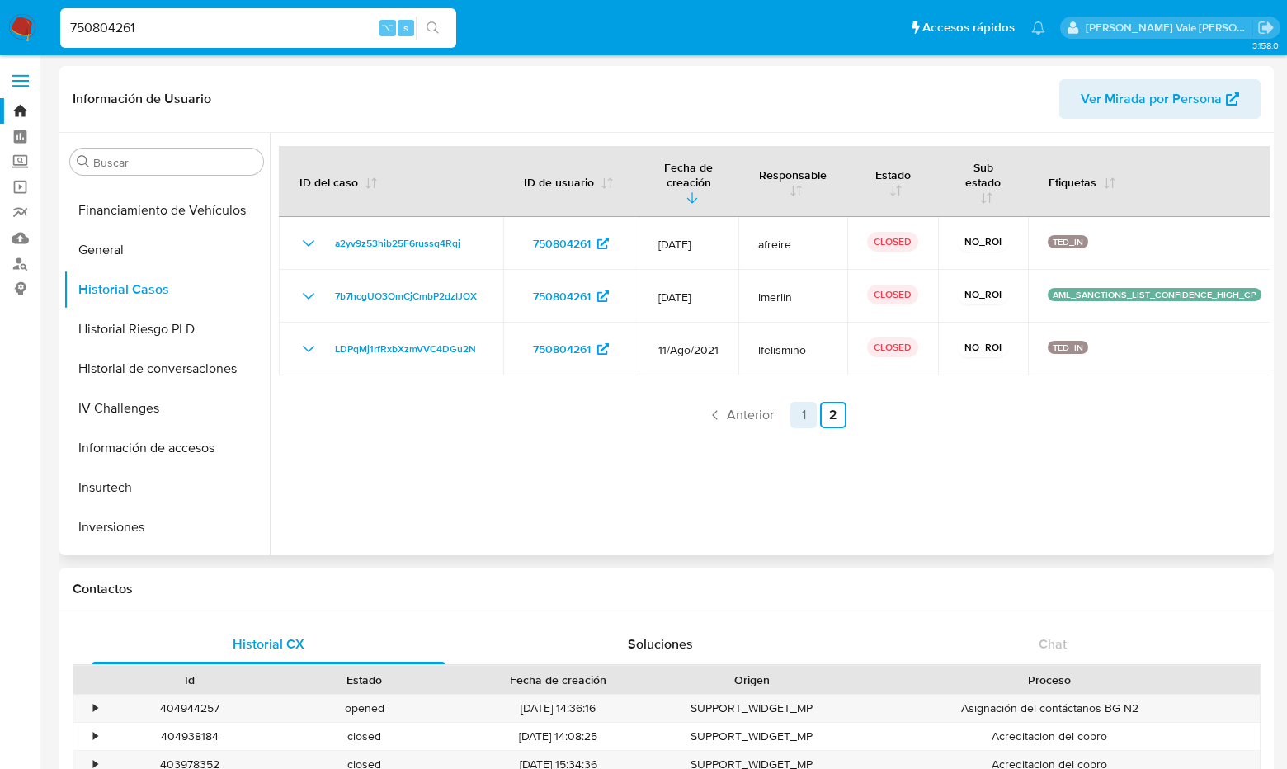
click at [796, 411] on link "1" at bounding box center [804, 415] width 26 height 26
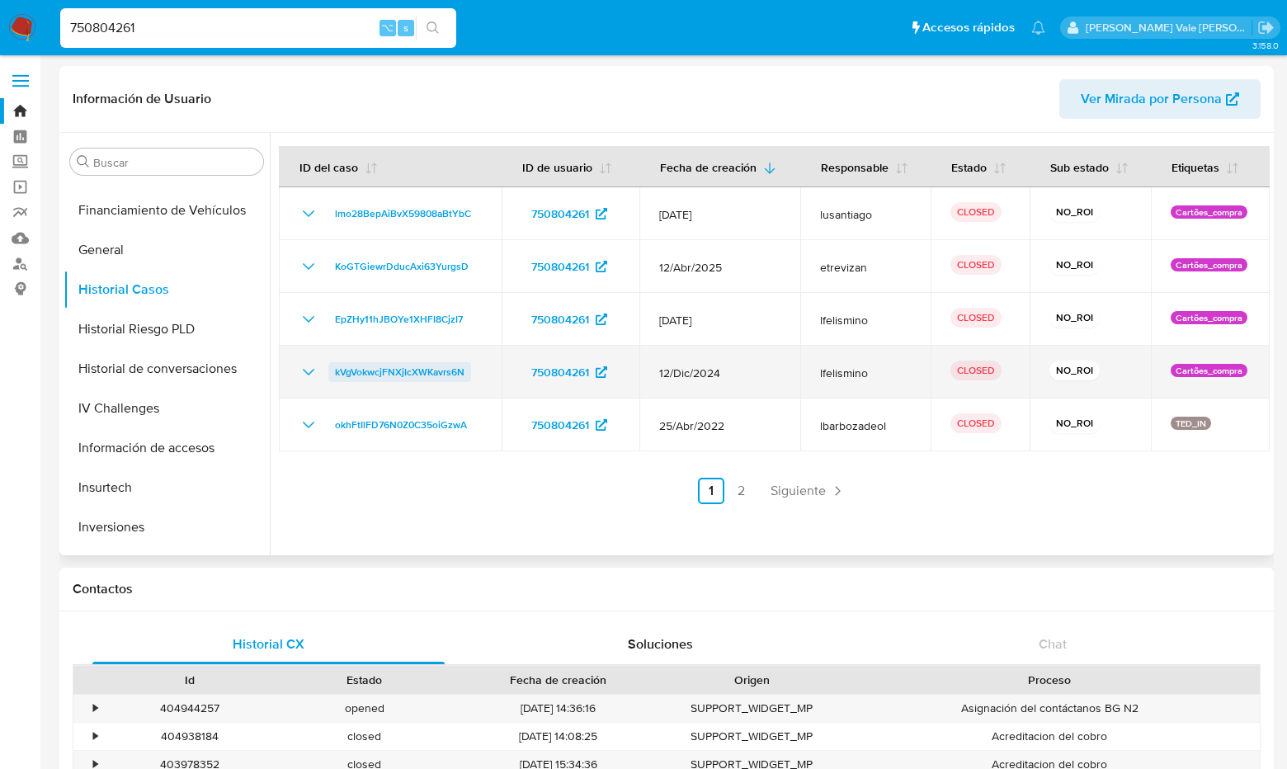
click at [385, 374] on span "kVgVokwcjFNXjIcXWKavrs6N" at bounding box center [400, 372] width 130 height 20
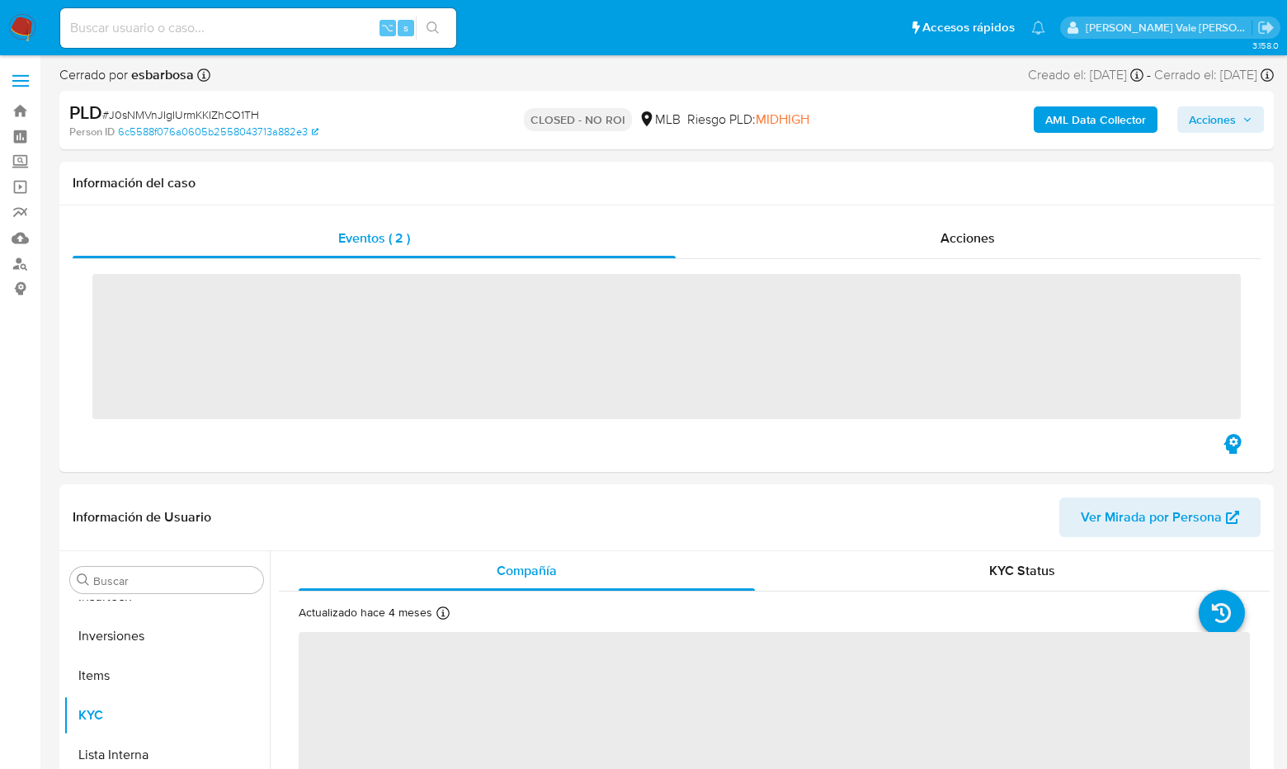
scroll to position [777, 0]
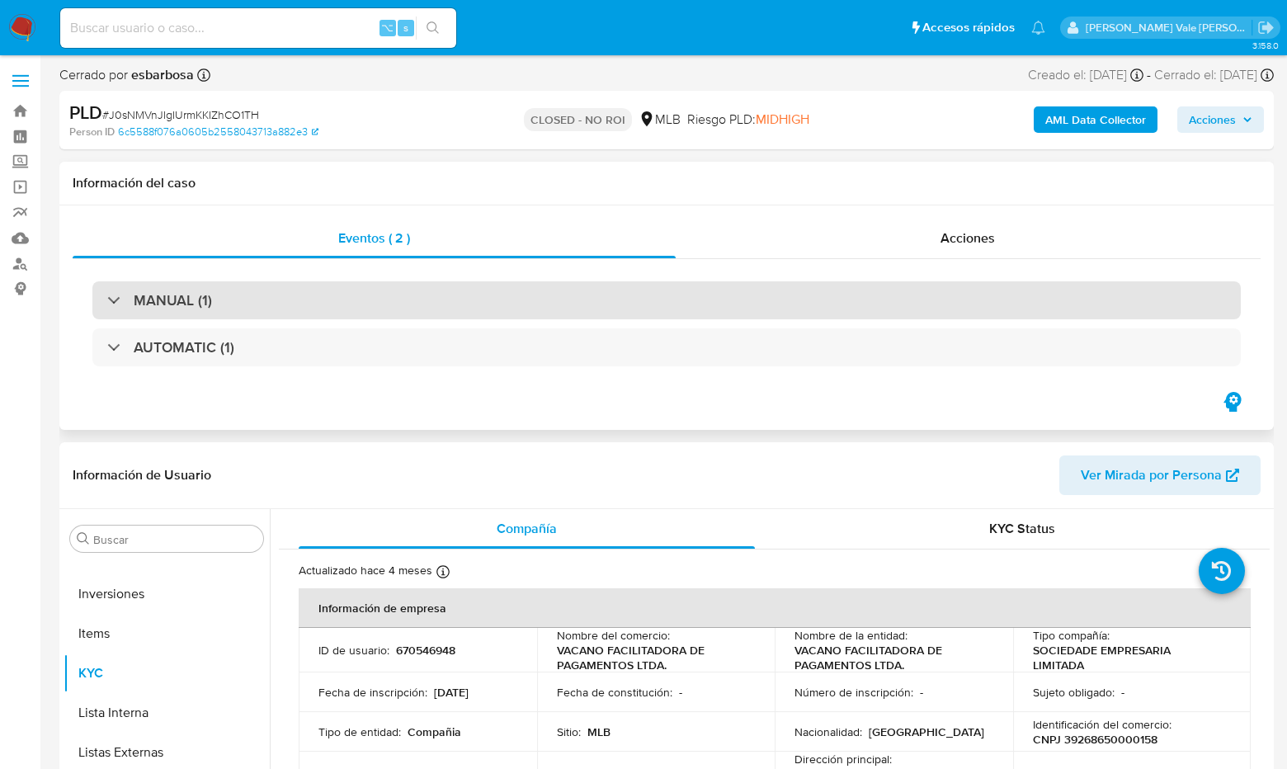
click at [112, 292] on div "MANUAL (1)" at bounding box center [159, 300] width 105 height 18
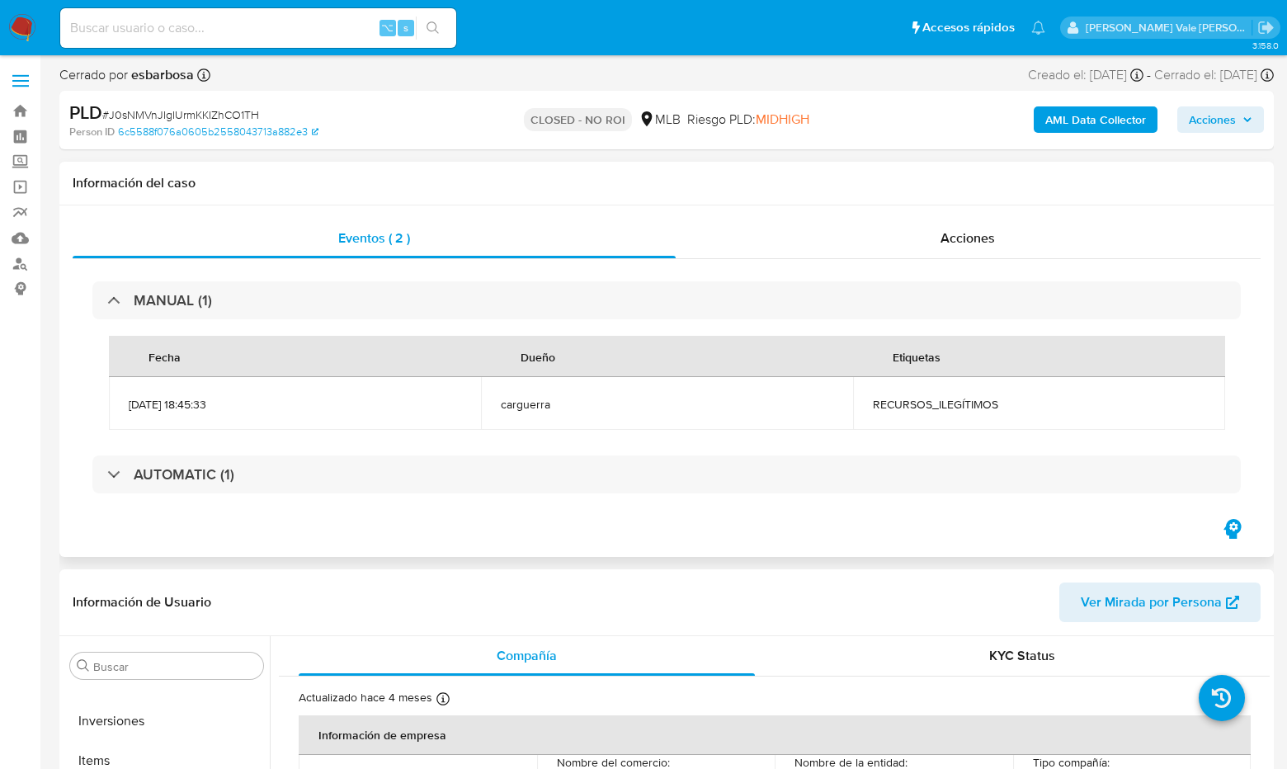
select select "10"
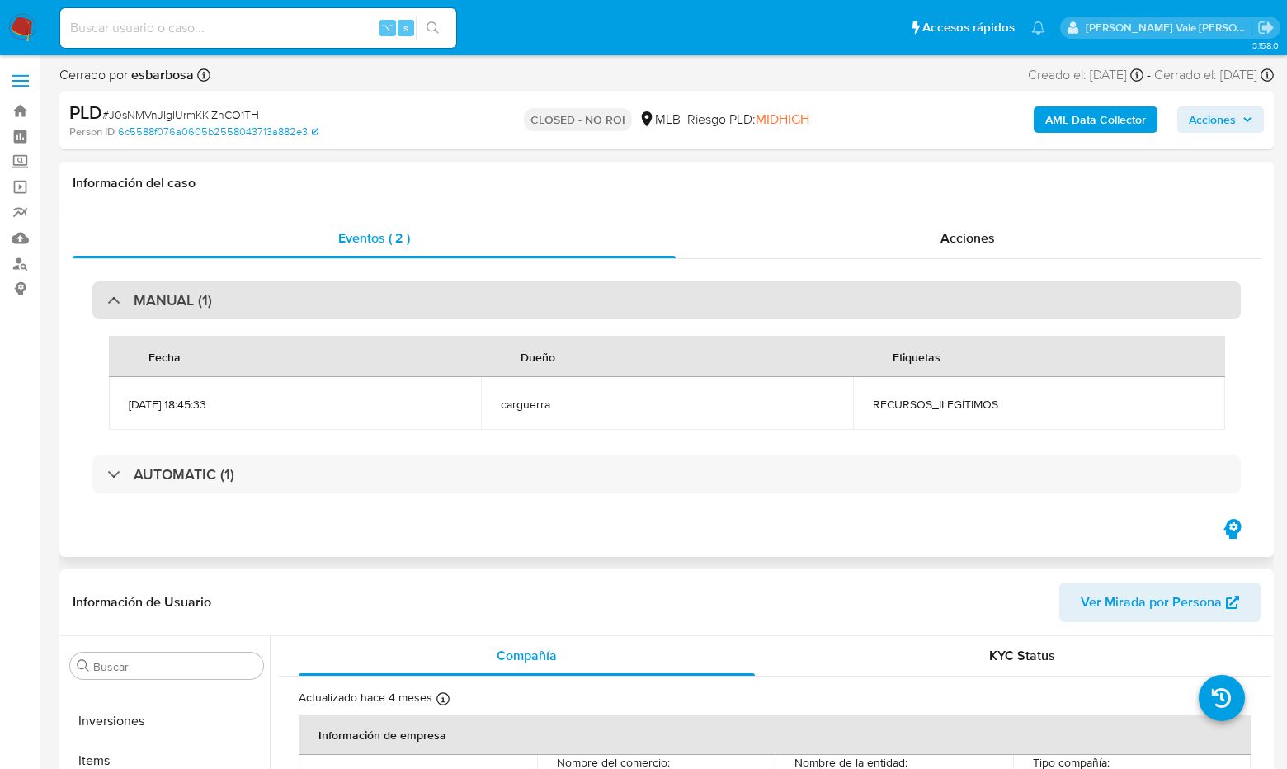
click at [107, 300] on div at bounding box center [107, 300] width 0 height 0
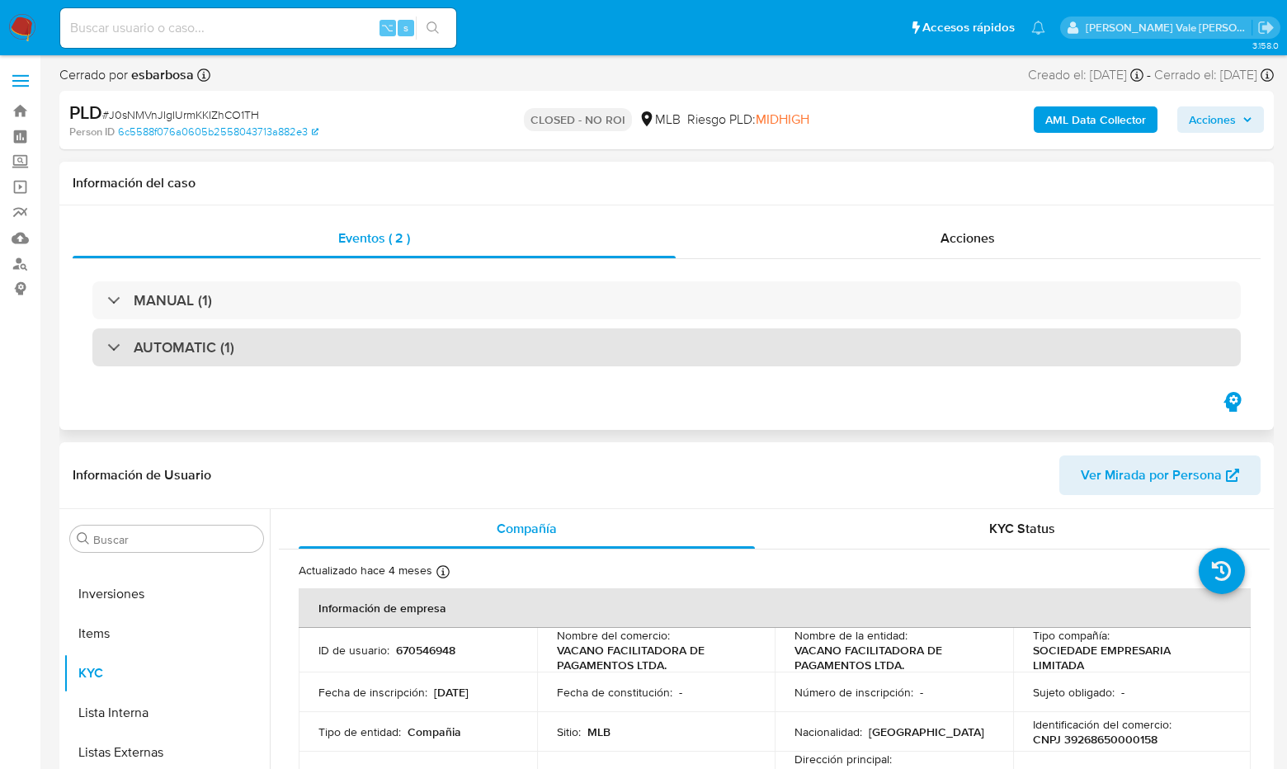
click at [116, 343] on div "AUTOMATIC (1)" at bounding box center [170, 347] width 127 height 18
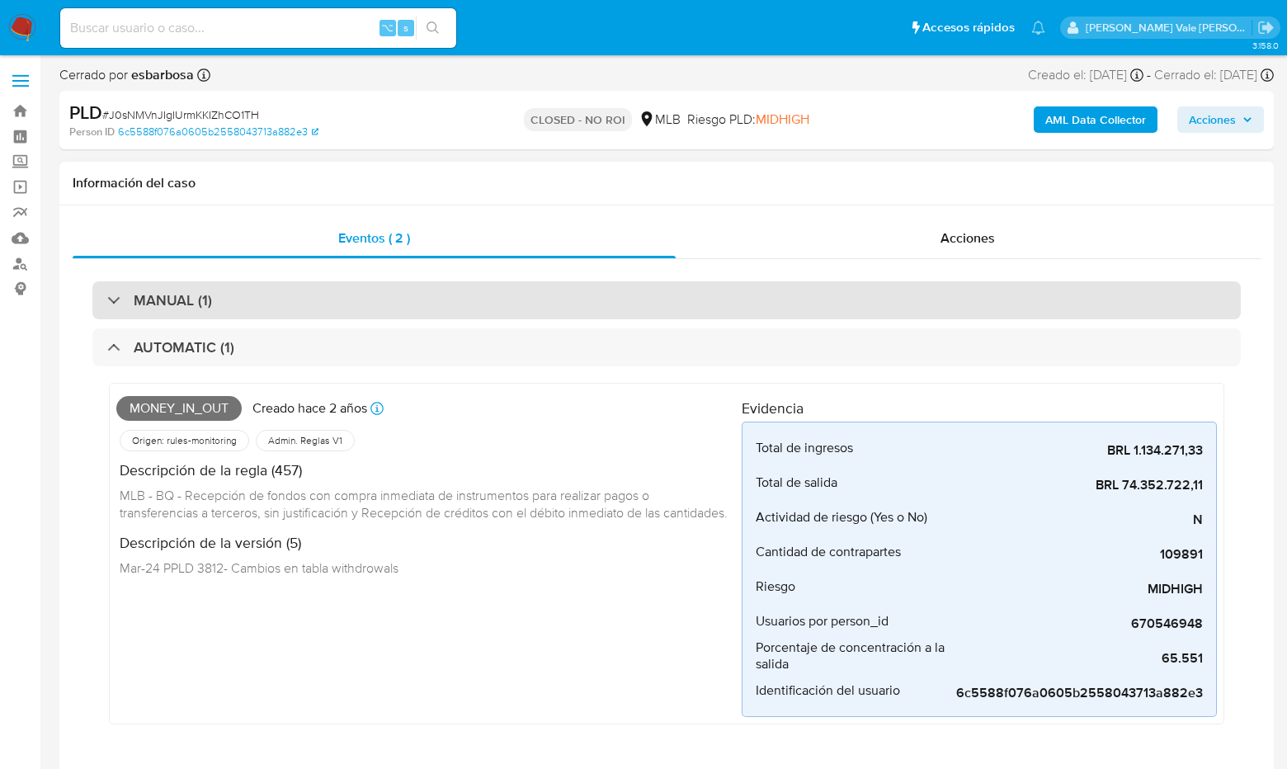
click at [108, 294] on div "MANUAL (1)" at bounding box center [159, 300] width 105 height 18
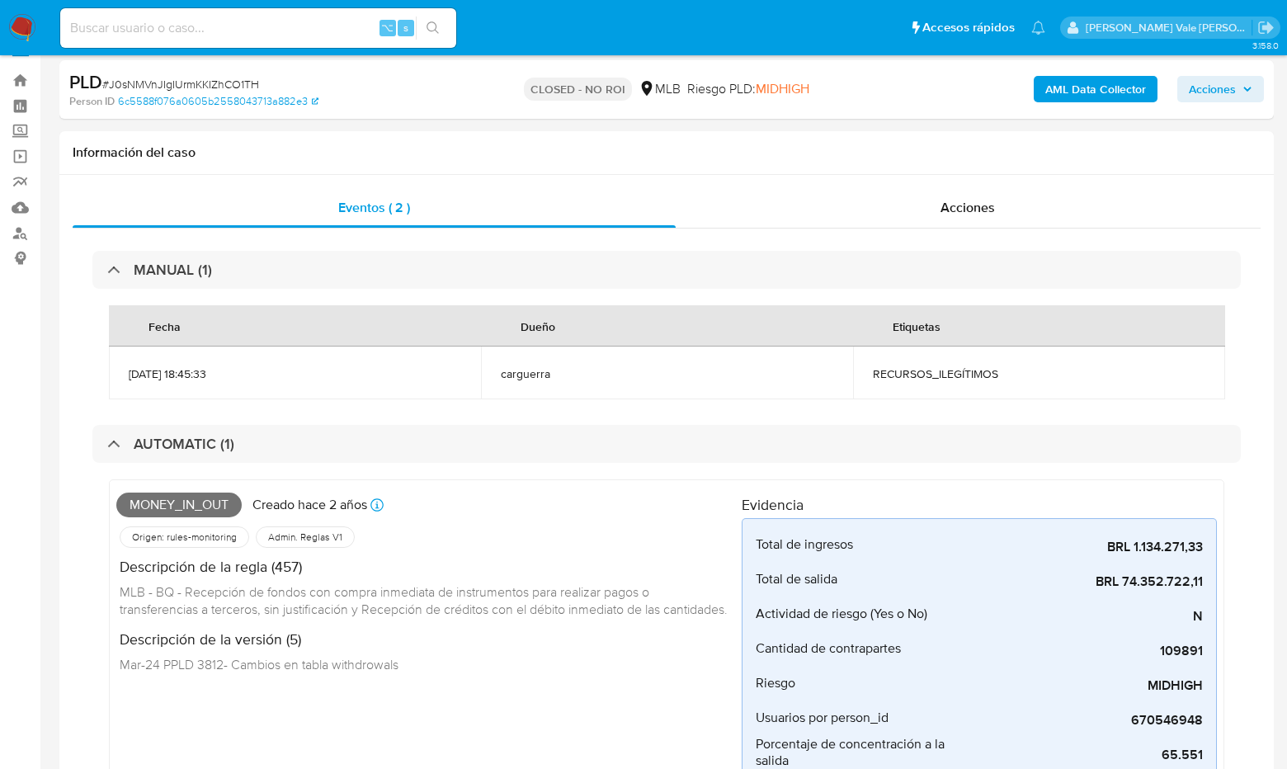
scroll to position [0, 0]
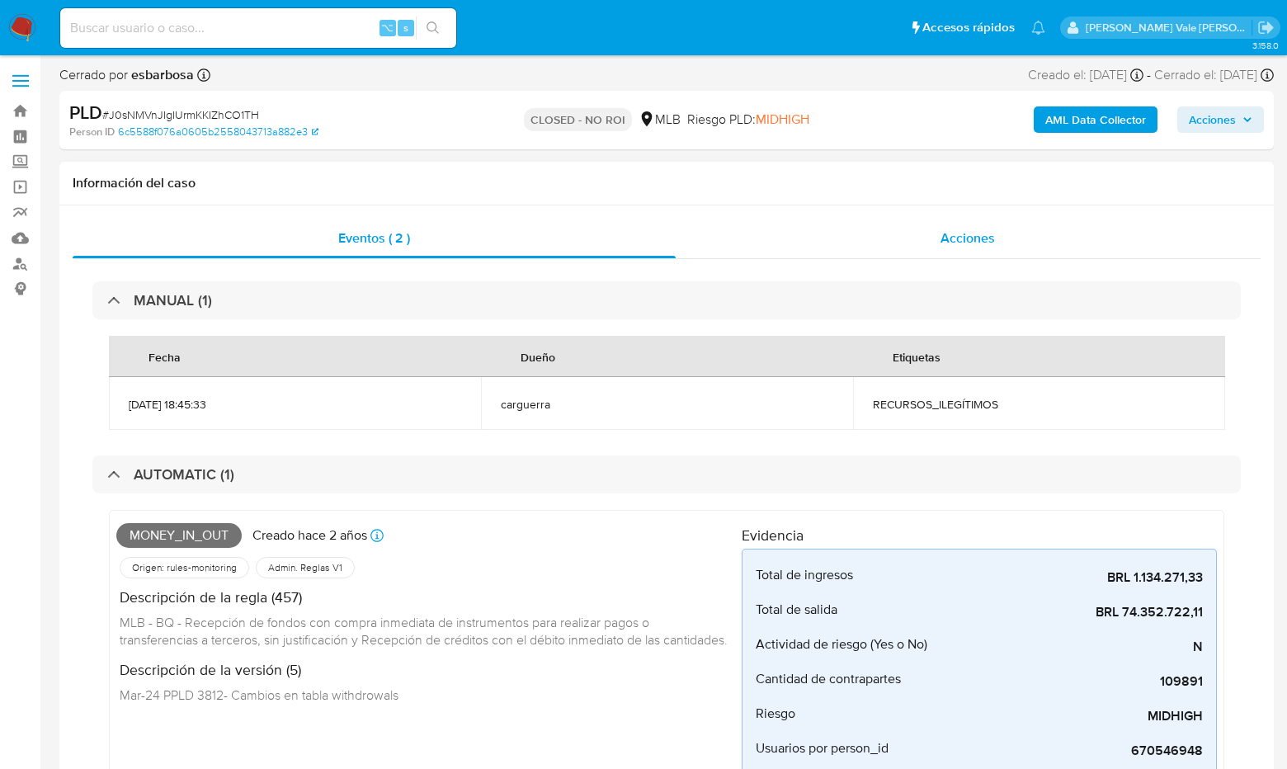
click at [965, 232] on span "Acciones" at bounding box center [968, 238] width 54 height 19
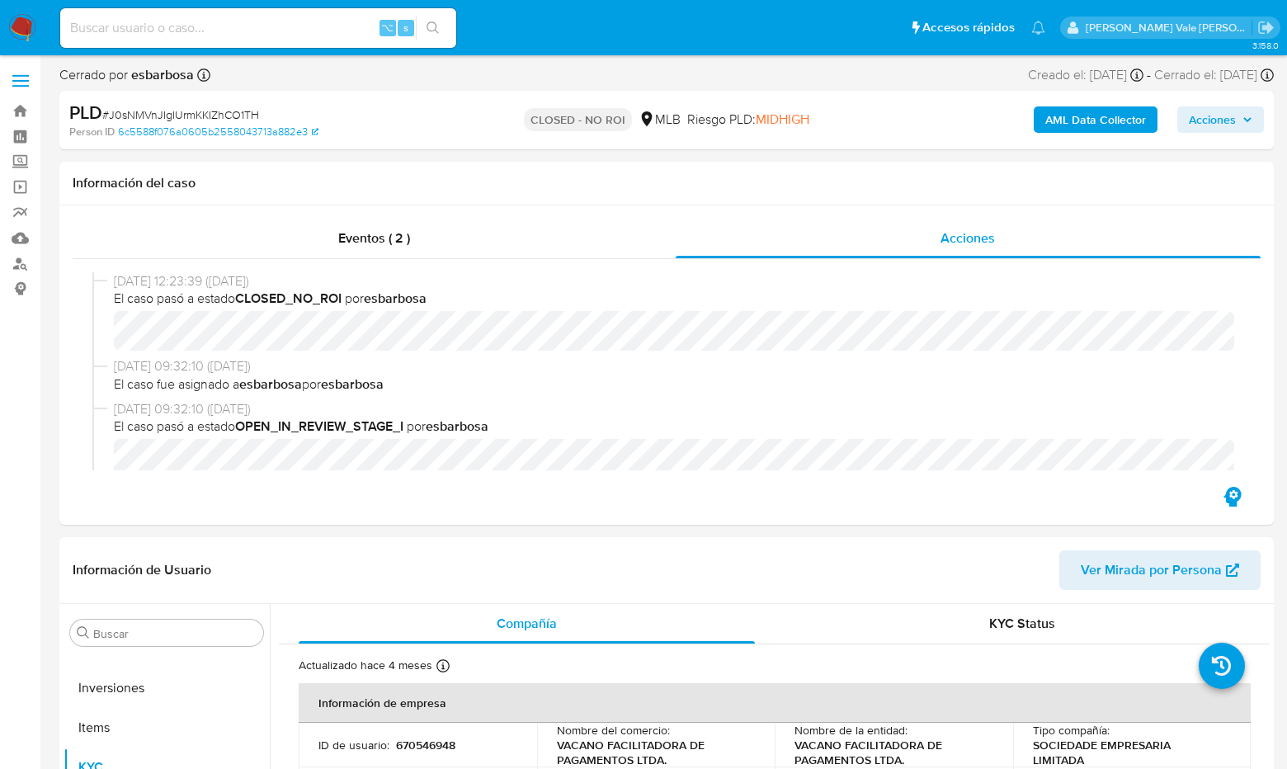
click at [102, 24] on input at bounding box center [258, 27] width 396 height 21
paste input "750804261"
type input "750804261"
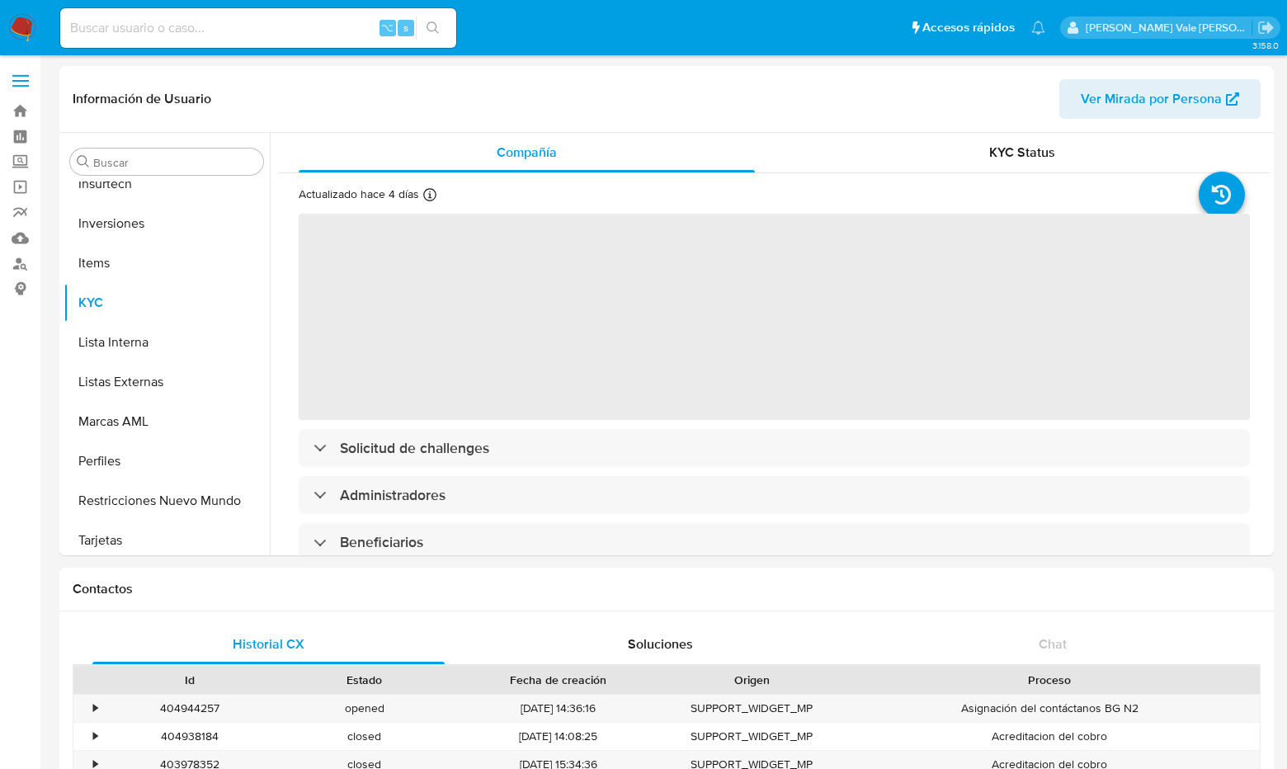
scroll to position [776, 0]
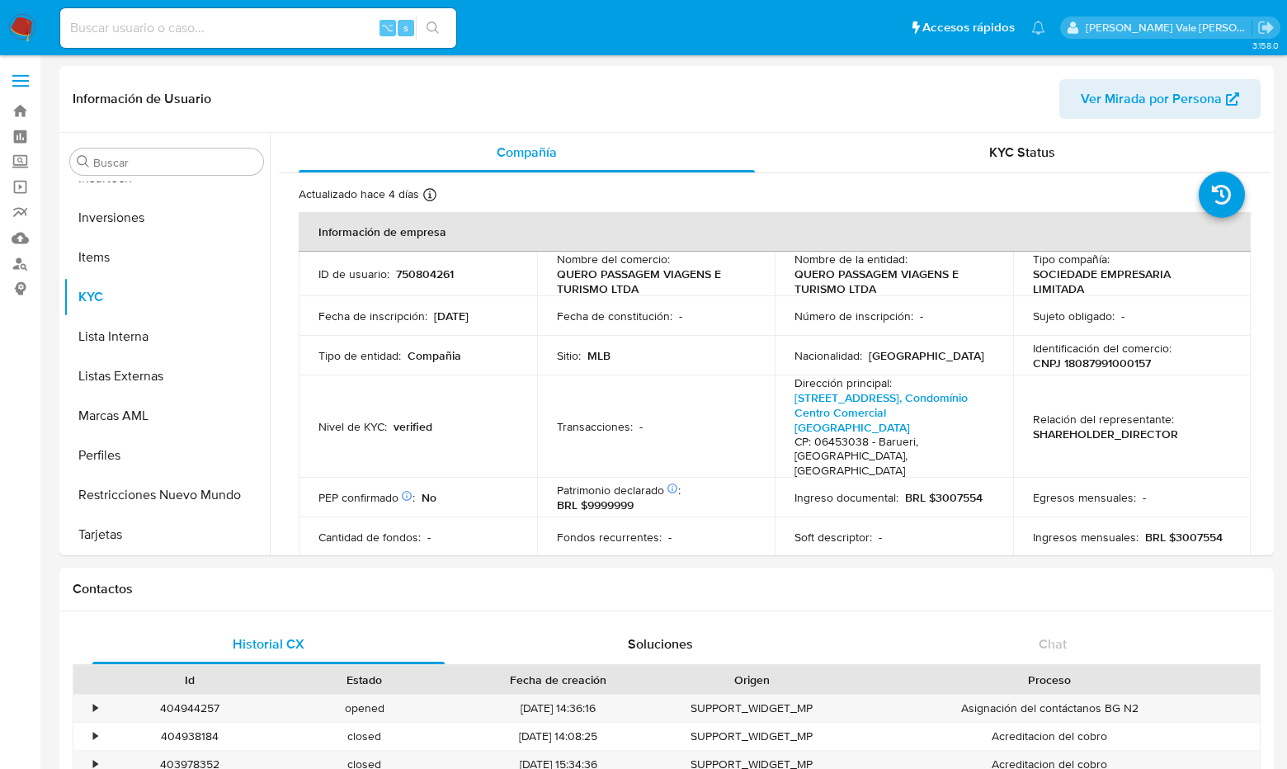
select select "10"
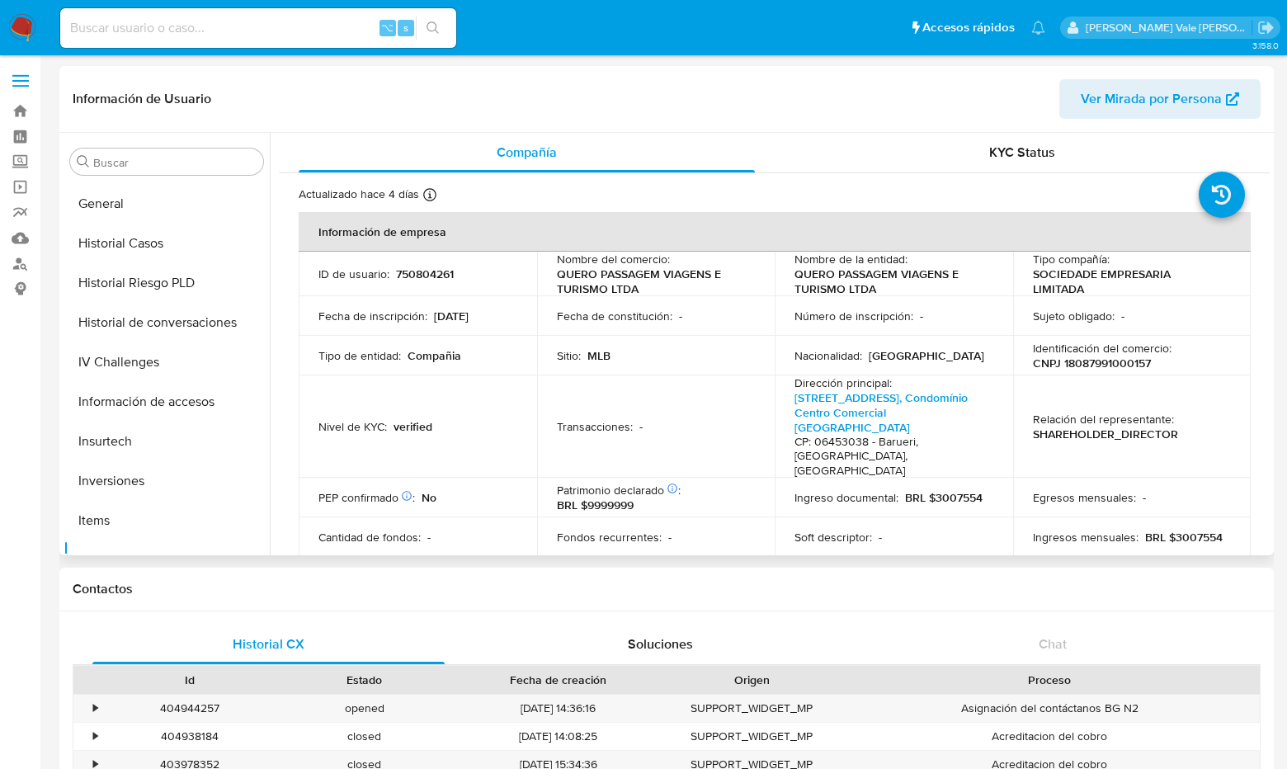
scroll to position [511, 0]
click at [153, 244] on button "Historial Casos" at bounding box center [160, 245] width 193 height 40
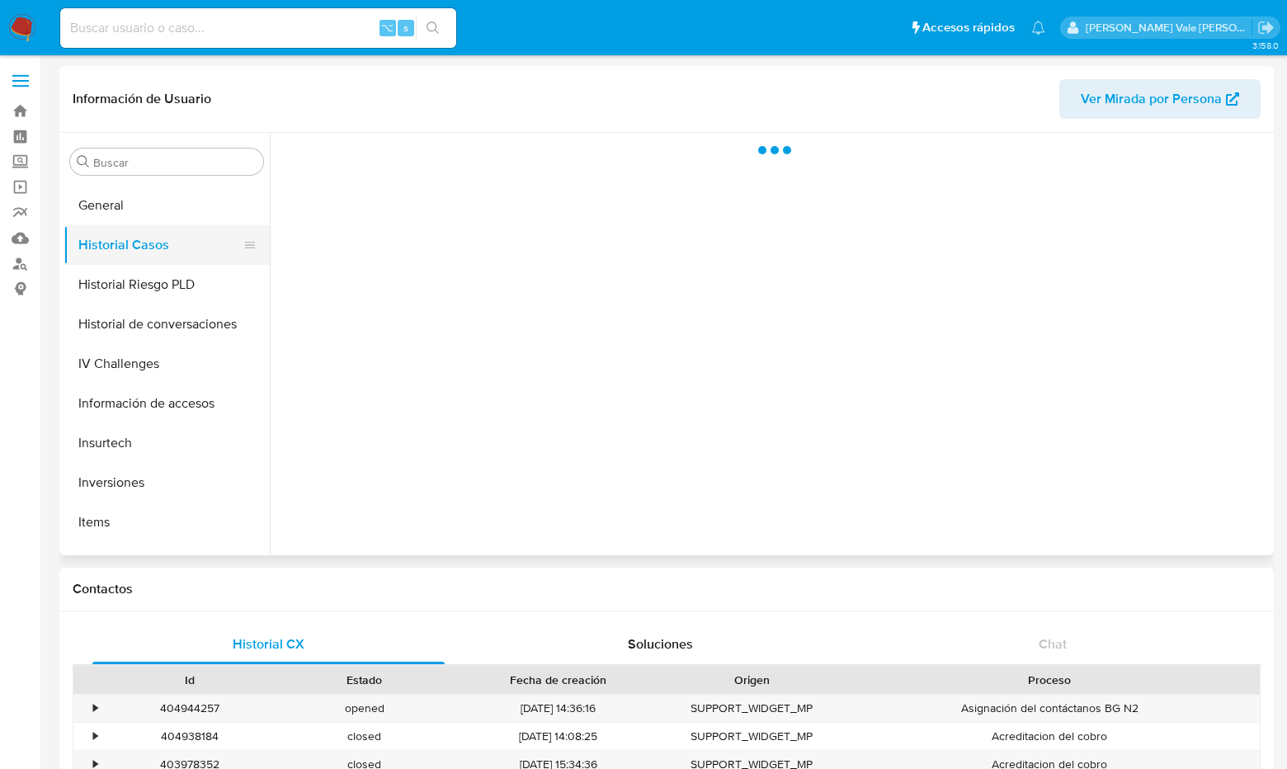
click at [153, 244] on button "Historial Casos" at bounding box center [160, 245] width 193 height 40
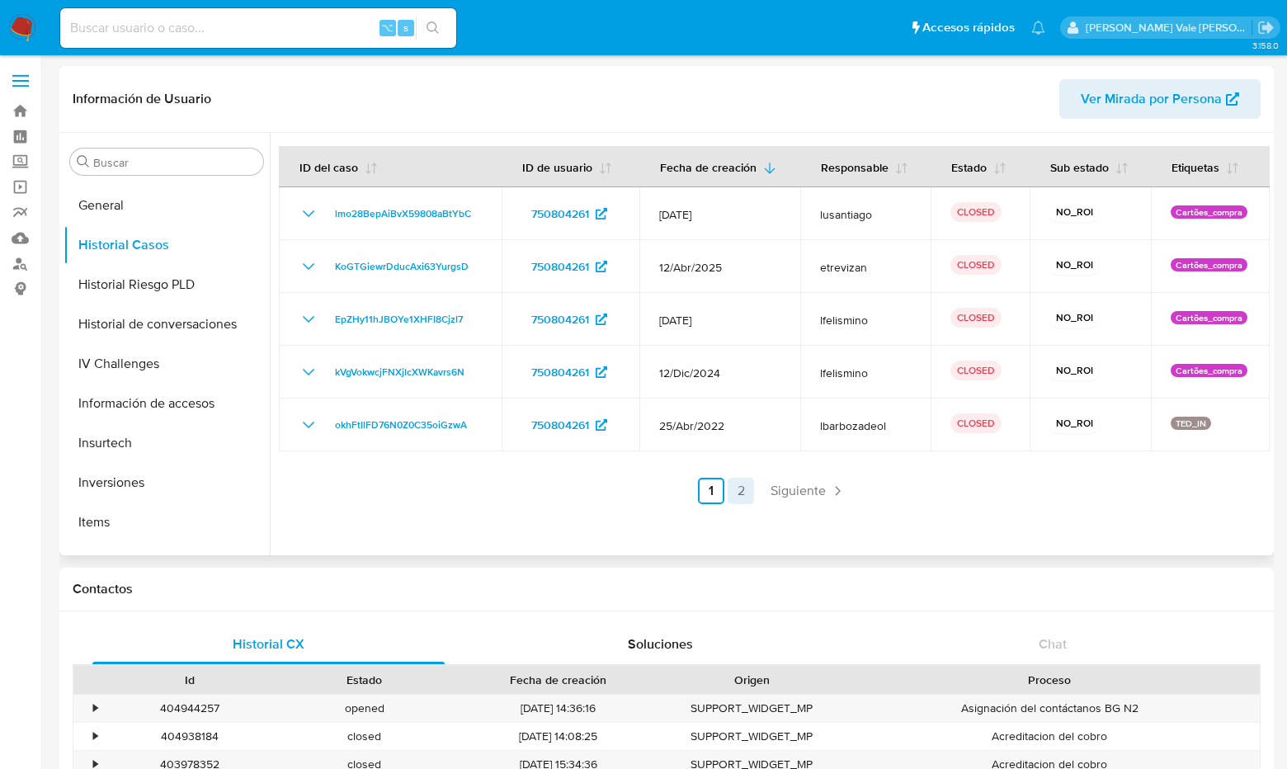
click at [734, 495] on link "2" at bounding box center [741, 491] width 26 height 26
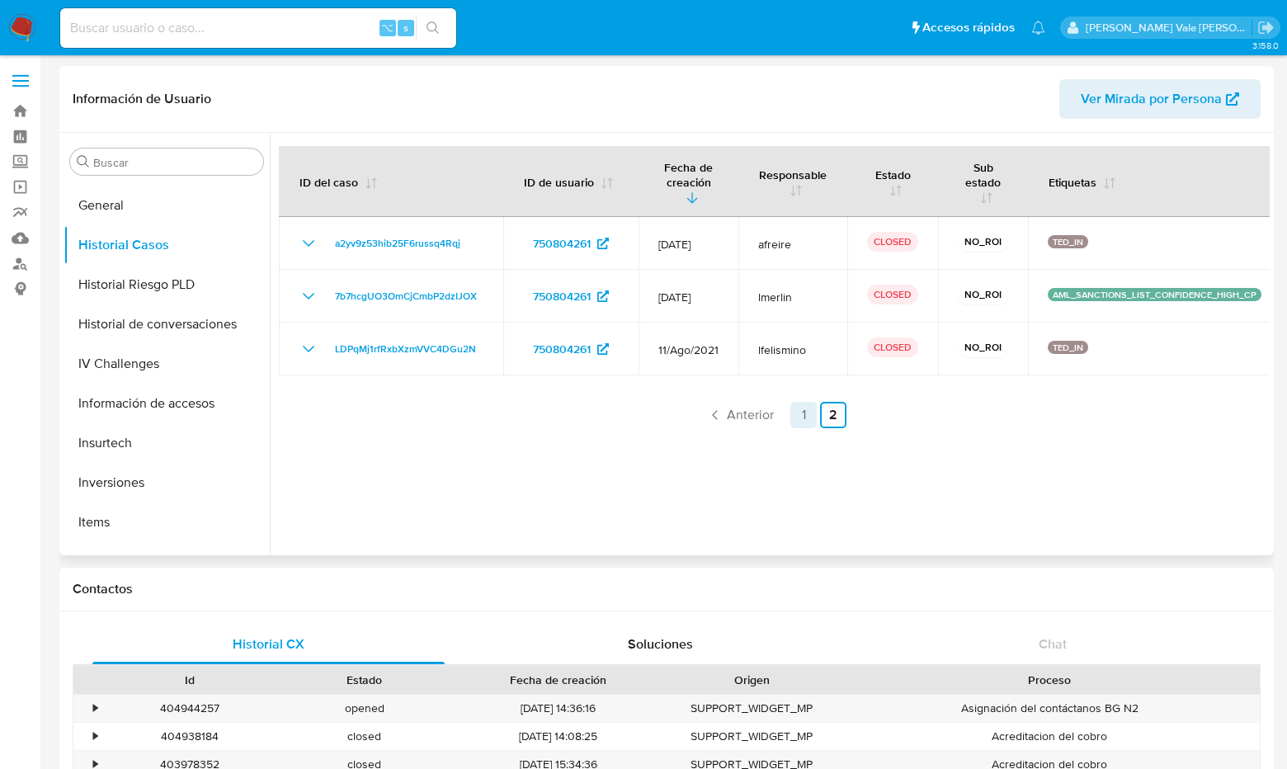
click at [800, 404] on link "1" at bounding box center [804, 415] width 26 height 26
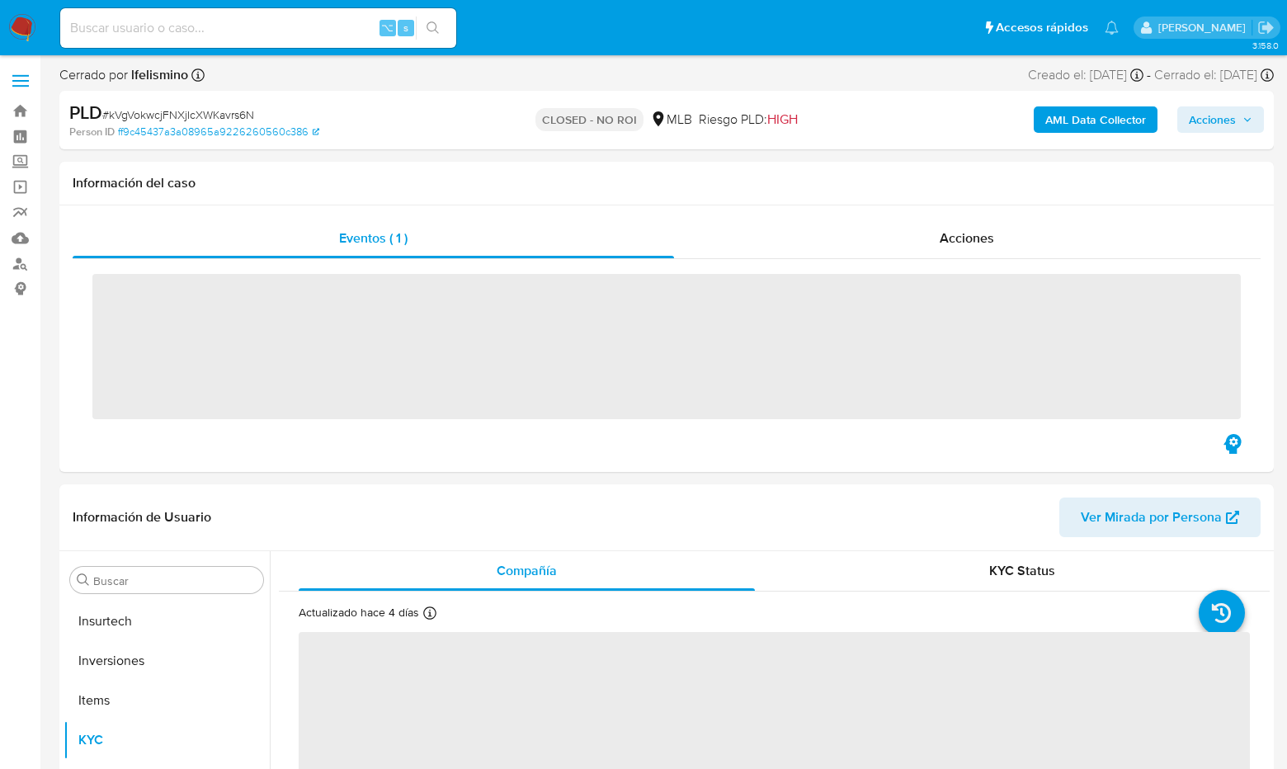
scroll to position [777, 0]
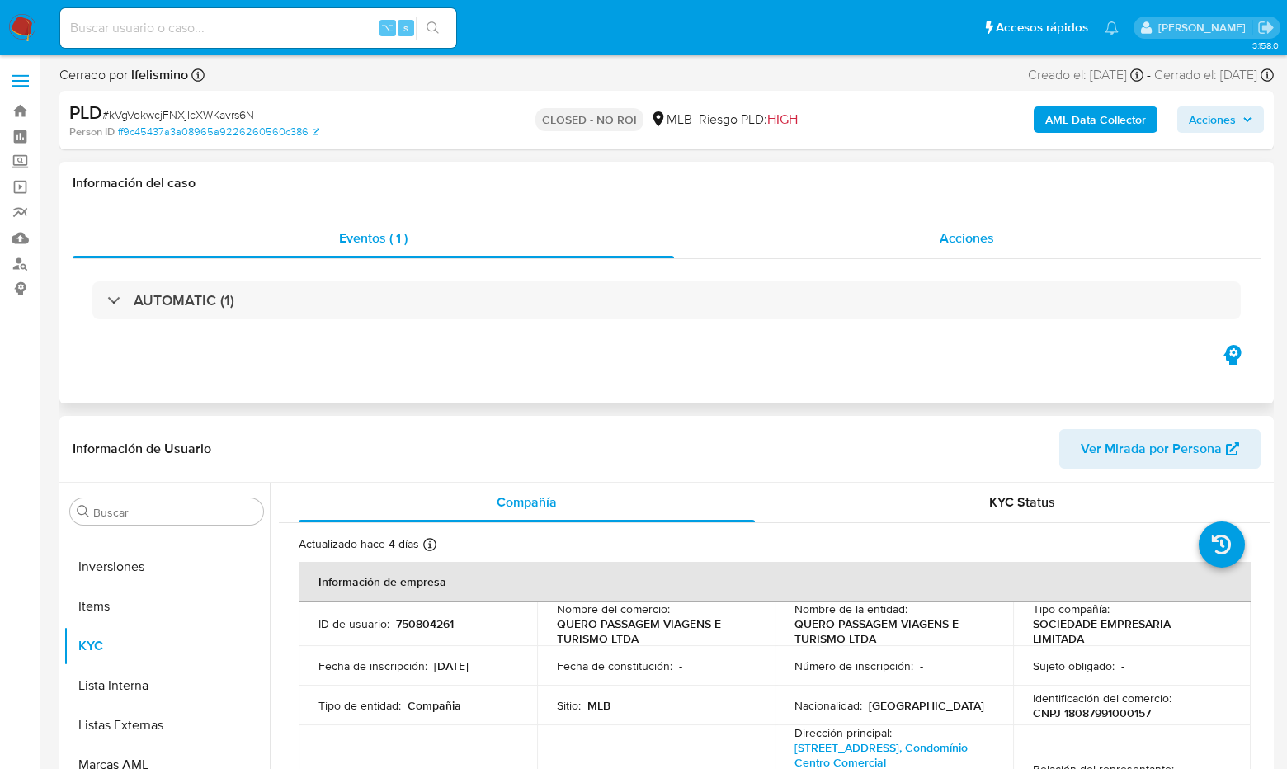
select select "10"
